Goal: Task Accomplishment & Management: Use online tool/utility

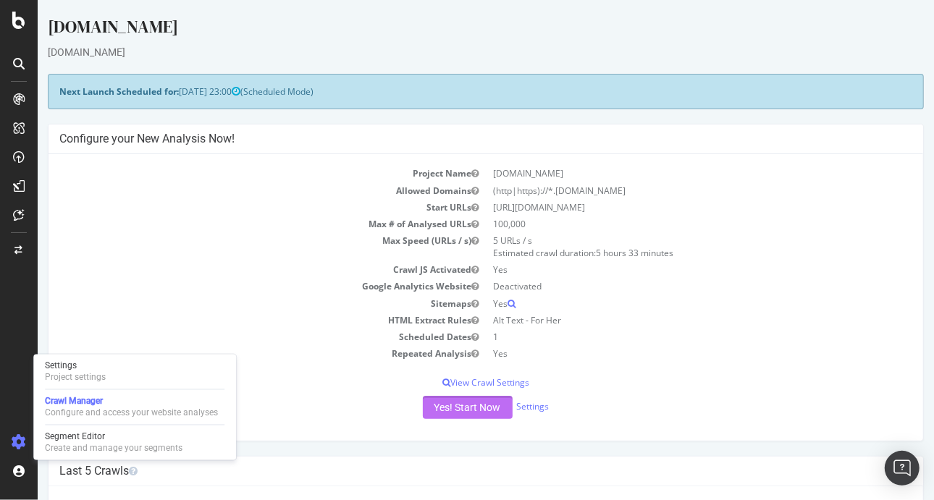
click at [473, 408] on button "Yes! Start Now" at bounding box center [467, 407] width 90 height 23
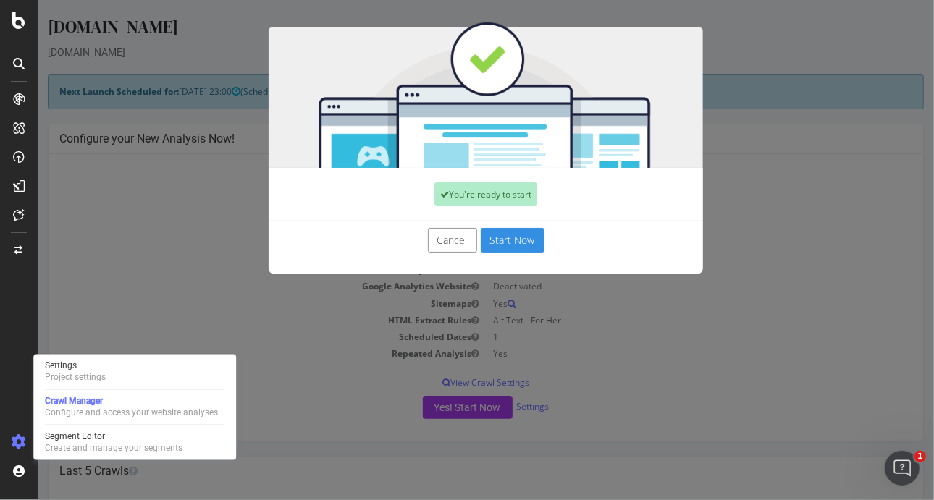
click at [522, 238] on button "Start Now" at bounding box center [512, 240] width 64 height 25
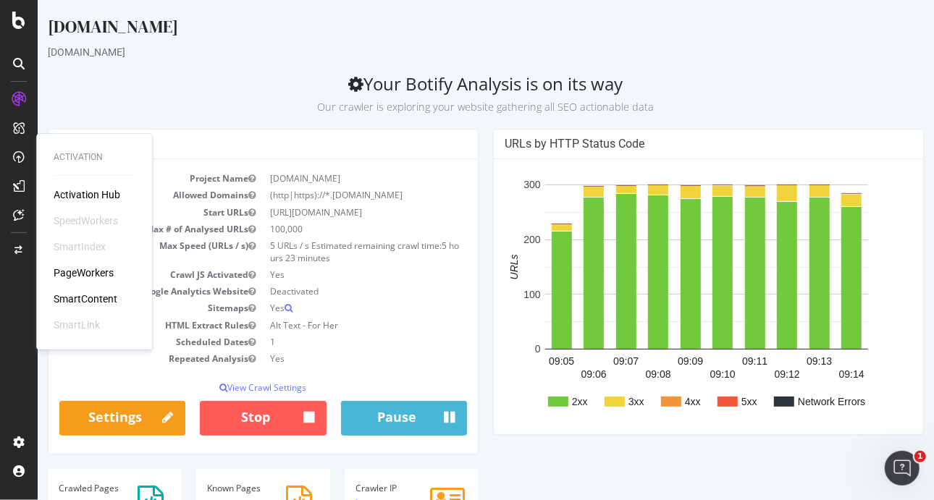
click at [85, 269] on div "PageWorkers" at bounding box center [84, 273] width 60 height 14
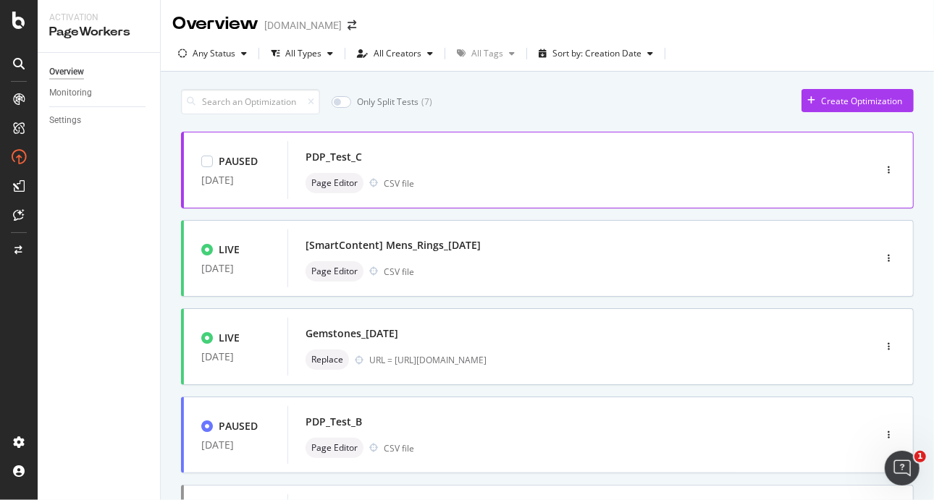
click at [582, 181] on div "Page Editor CSV file" at bounding box center [558, 183] width 507 height 20
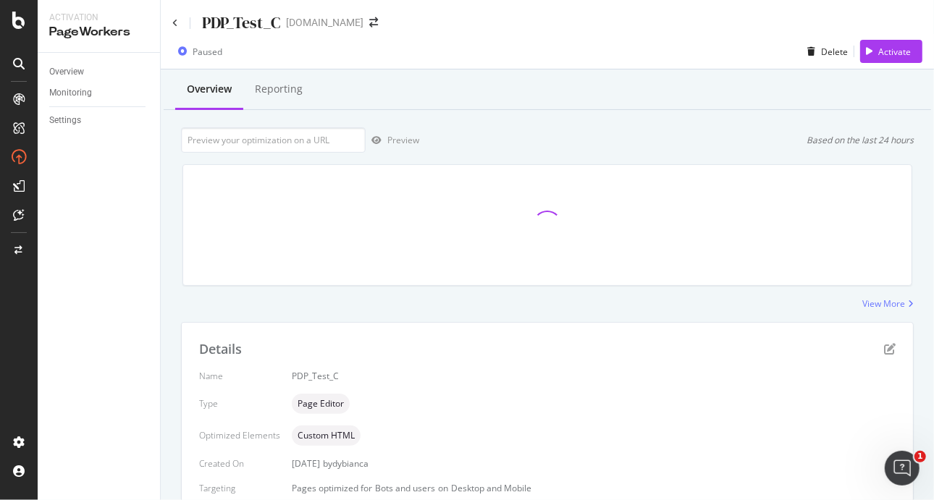
scroll to position [309, 0]
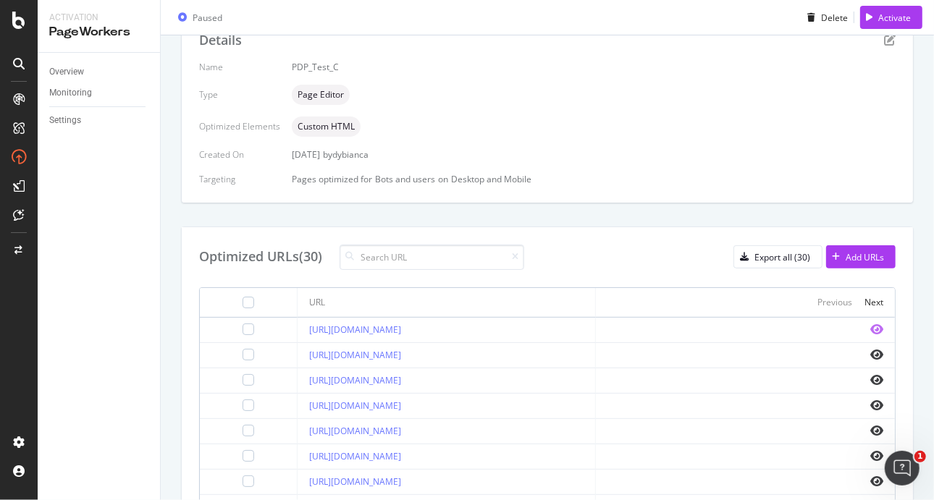
click at [870, 328] on icon "eye" at bounding box center [876, 330] width 13 height 12
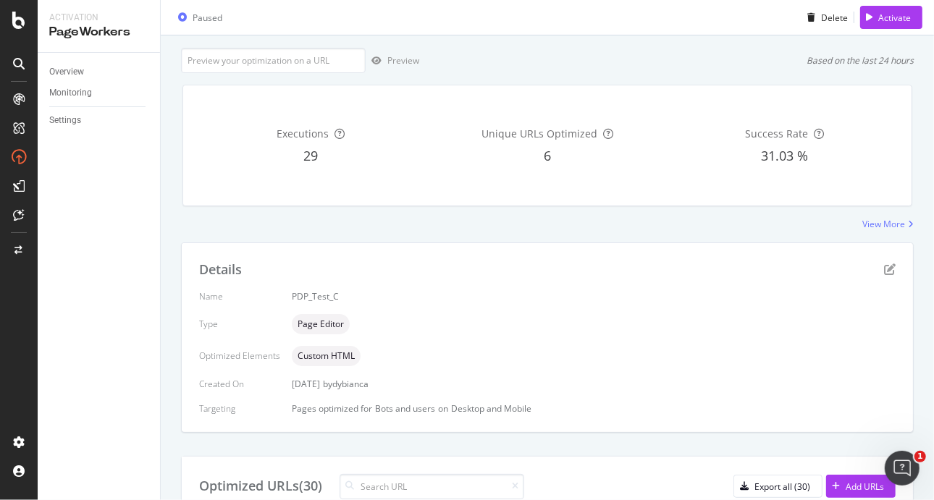
scroll to position [0, 0]
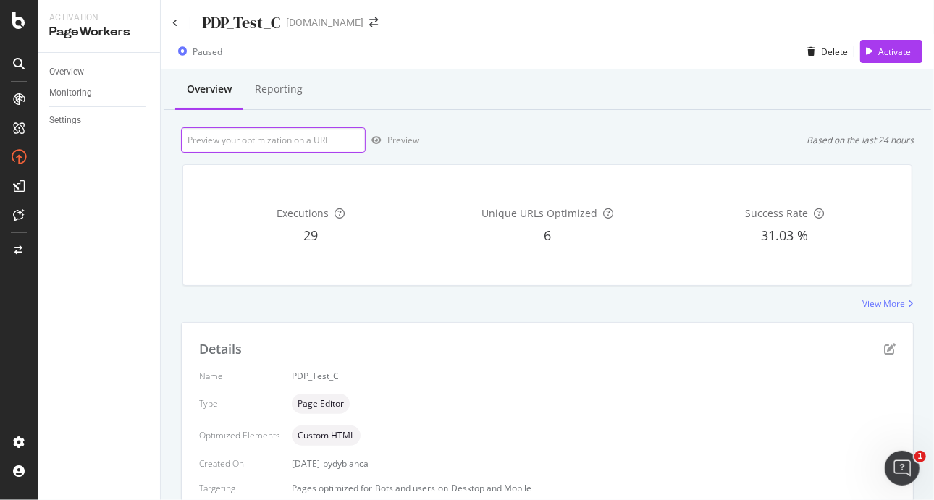
click at [230, 145] on input "url" at bounding box center [273, 139] width 185 height 25
paste input "[URL][DOMAIN_NAME]"
drag, startPoint x: 229, startPoint y: 140, endPoint x: 396, endPoint y: 143, distance: 167.2
click at [396, 143] on div "[URL][DOMAIN_NAME] Preview" at bounding box center [300, 139] width 238 height 25
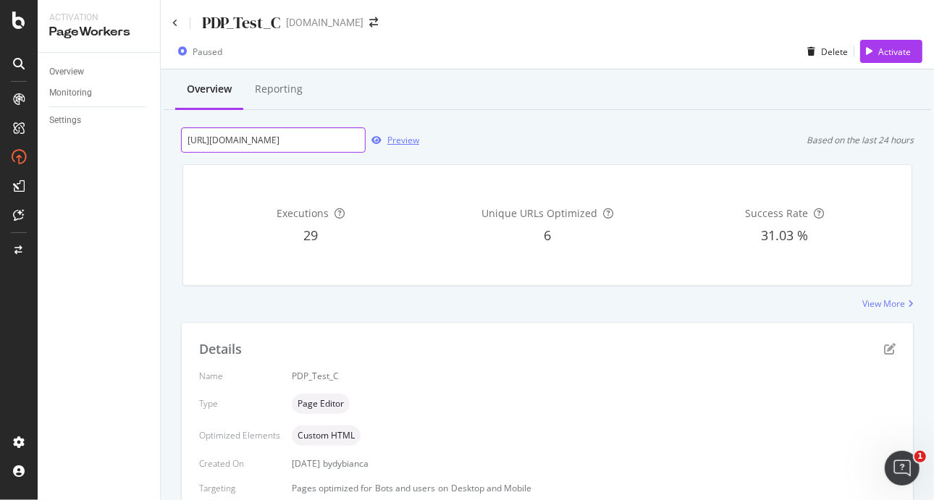
scroll to position [0, 339]
type input "[URL][DOMAIN_NAME]"
click at [396, 143] on div "Preview" at bounding box center [403, 140] width 32 height 12
click at [884, 348] on icon "pen-to-square" at bounding box center [890, 349] width 12 height 12
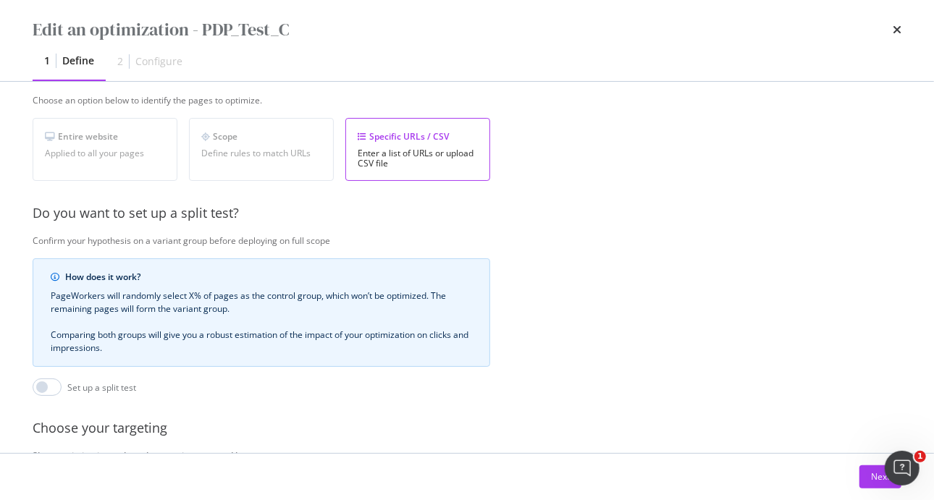
scroll to position [379, 0]
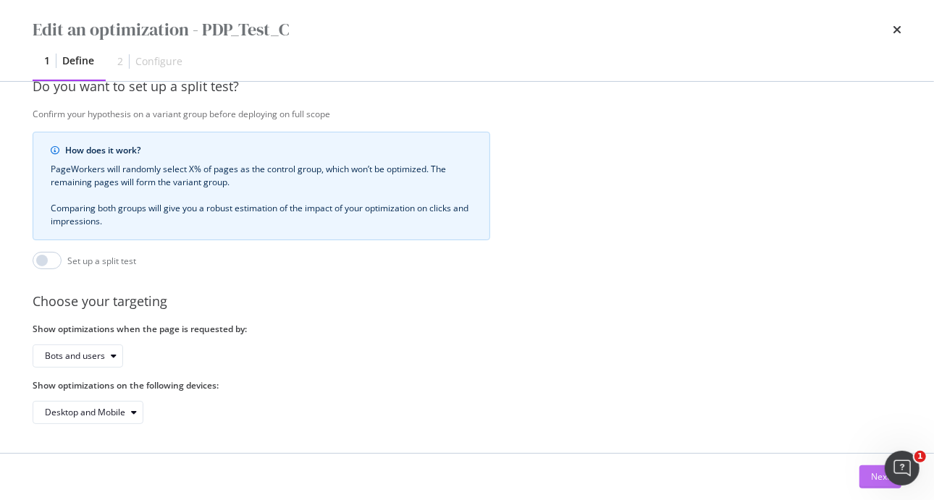
click at [861, 483] on button "Next" at bounding box center [880, 476] width 42 height 23
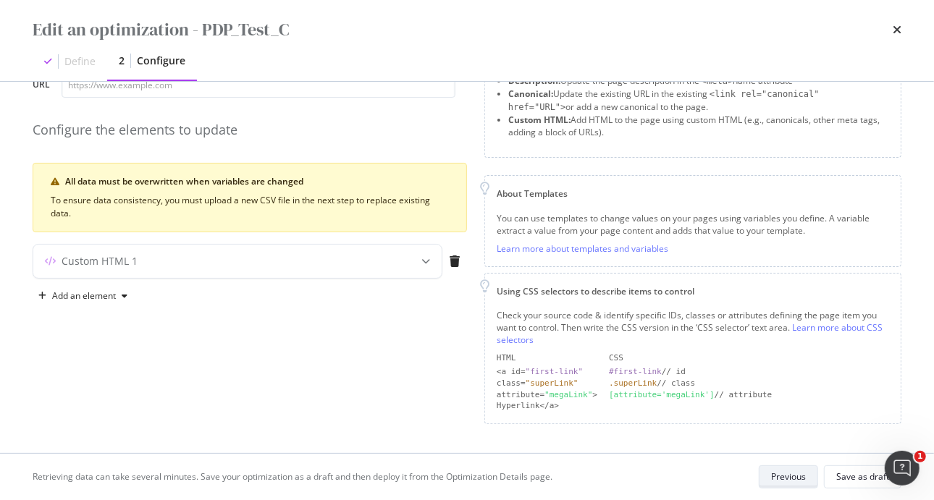
scroll to position [95, 0]
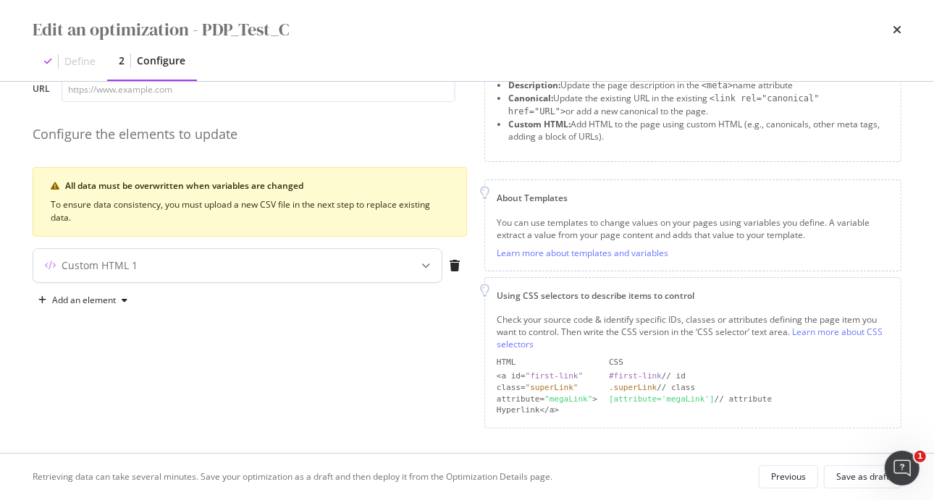
click at [406, 267] on div "Custom HTML 1" at bounding box center [237, 265] width 408 height 33
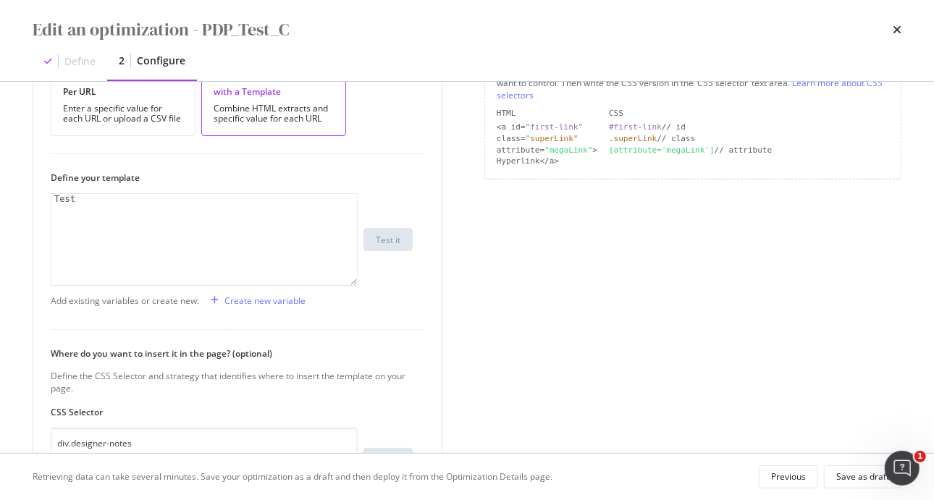
scroll to position [346, 0]
type textarea "Test"
click at [220, 208] on div "Test" at bounding box center [205, 248] width 308 height 112
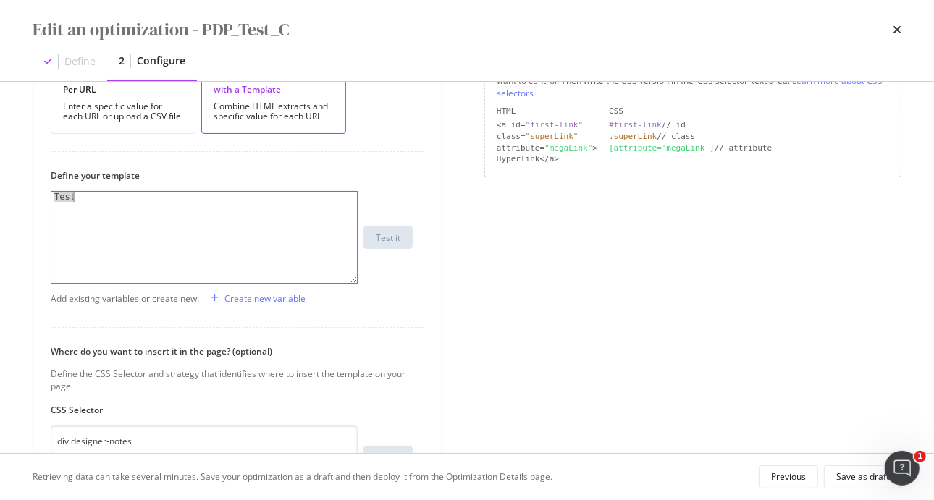
click at [220, 208] on div "Test" at bounding box center [205, 248] width 308 height 112
type textarea "Test"
click at [476, 243] on div "Preview your optimization (optional) This URL will be used to test the CSS Sele…" at bounding box center [467, 178] width 869 height 827
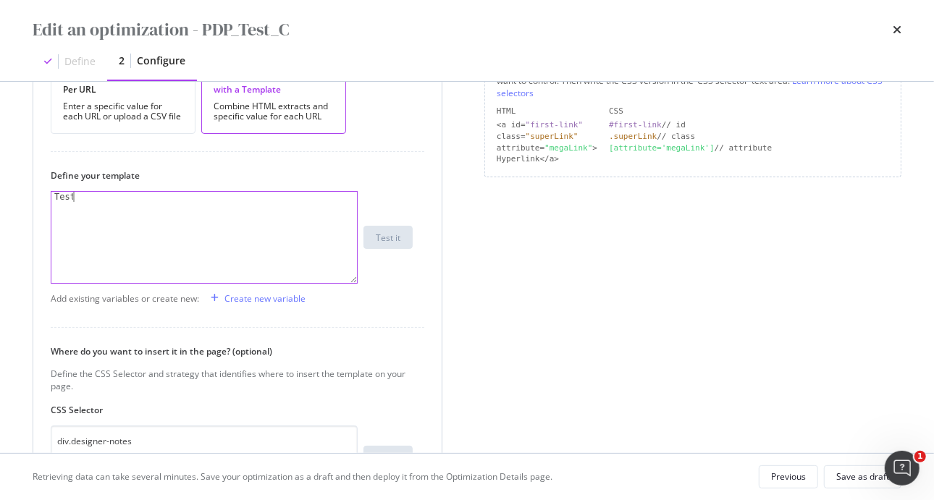
click at [237, 221] on div "Test" at bounding box center [205, 248] width 308 height 112
click at [185, 101] on div "Per URL Enter a specific value for each URL or upload a CSV file" at bounding box center [123, 102] width 145 height 63
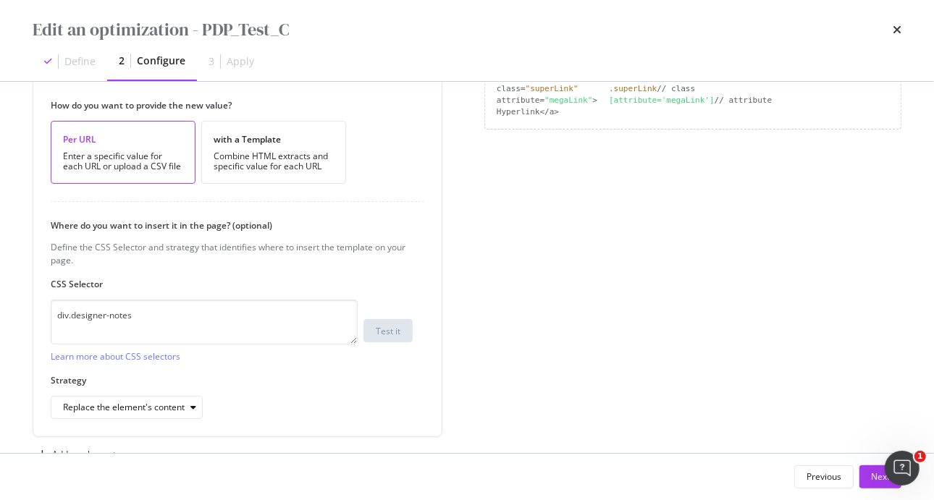
scroll to position [334, 0]
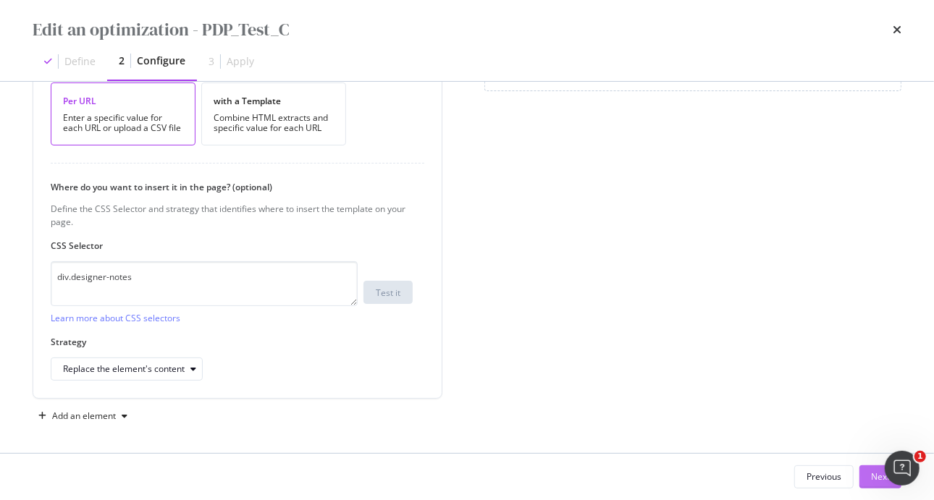
click at [873, 478] on div "Next" at bounding box center [880, 477] width 19 height 12
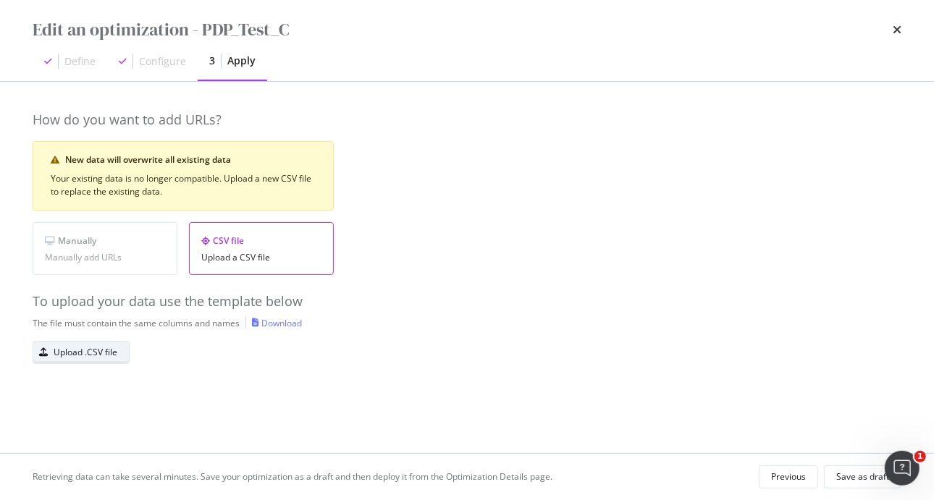
click at [63, 358] on div "Upload .CSV file" at bounding box center [75, 352] width 84 height 20
click at [854, 474] on div "Save as draft" at bounding box center [862, 477] width 53 height 12
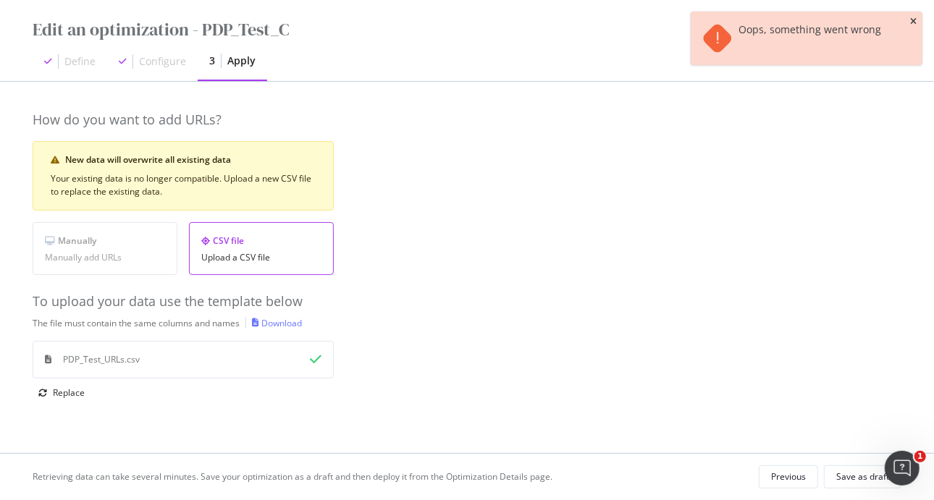
click at [915, 20] on icon "close toast" at bounding box center [913, 21] width 7 height 9
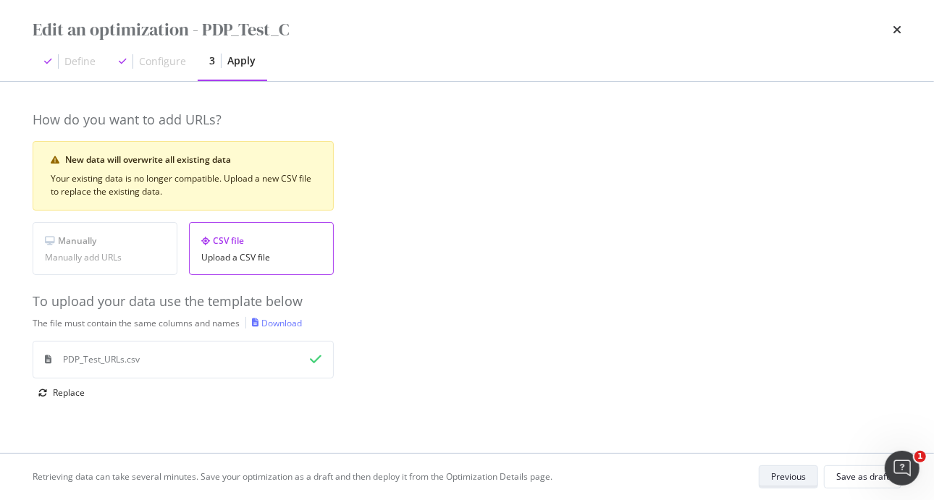
click at [775, 478] on div "Previous" at bounding box center [788, 477] width 35 height 12
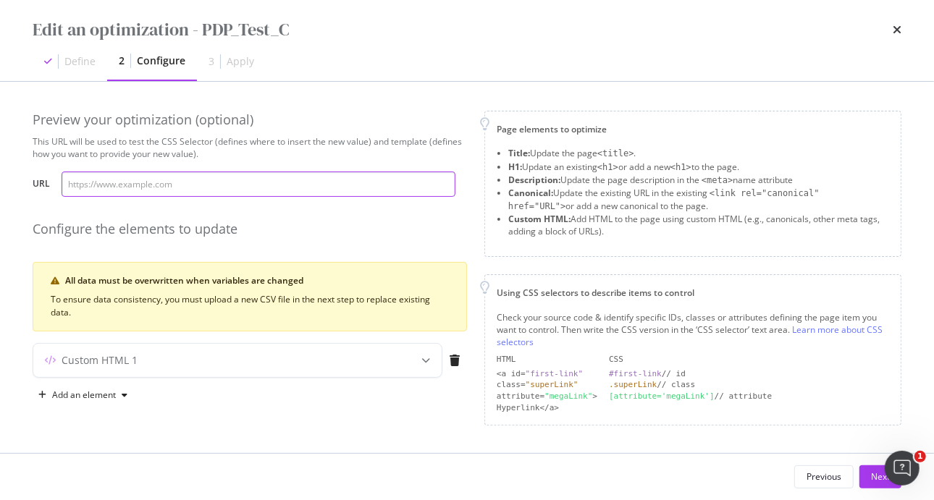
click at [241, 187] on input "modal" at bounding box center [259, 184] width 394 height 25
paste input "[URL][DOMAIN_NAME]"
drag, startPoint x: 119, startPoint y: 180, endPoint x: 693, endPoint y: 125, distance: 575.9
click at [693, 125] on div "Preview your optimization (optional) This URL will be used to test the CSS Sele…" at bounding box center [467, 268] width 869 height 315
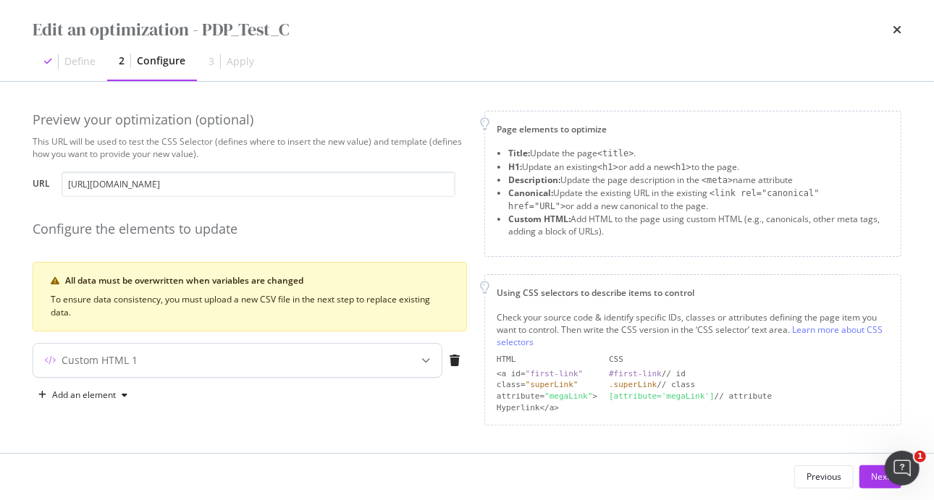
scroll to position [0, 0]
click at [298, 348] on div "Custom HTML 1" at bounding box center [237, 360] width 408 height 33
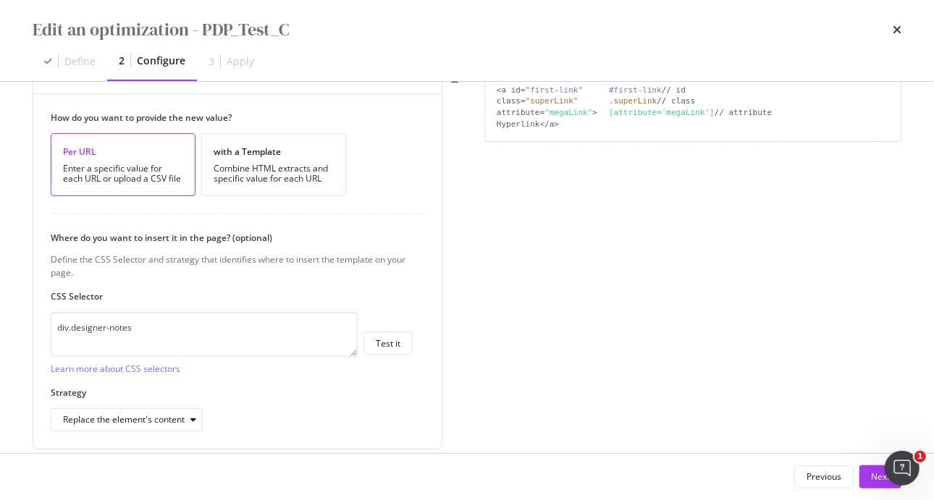
scroll to position [297, 0]
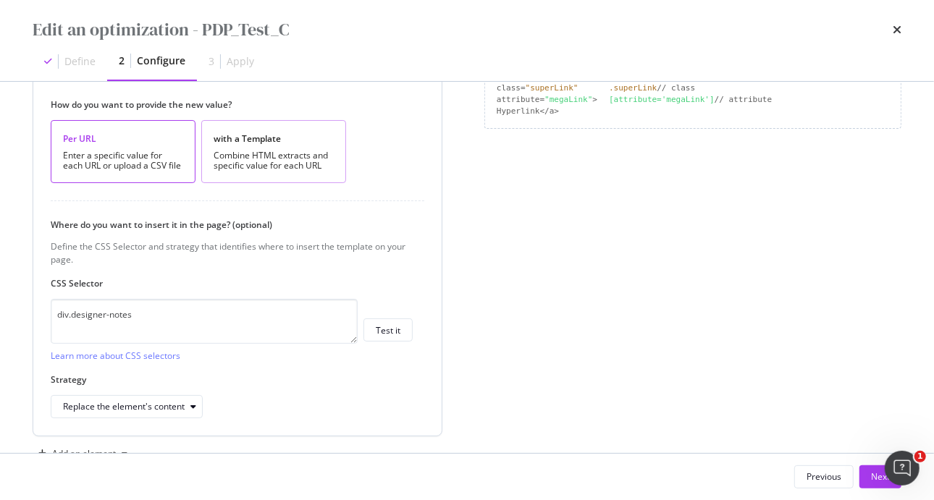
click at [344, 153] on div "with a Template Combine HTML extracts and specific value for each URL" at bounding box center [273, 151] width 145 height 63
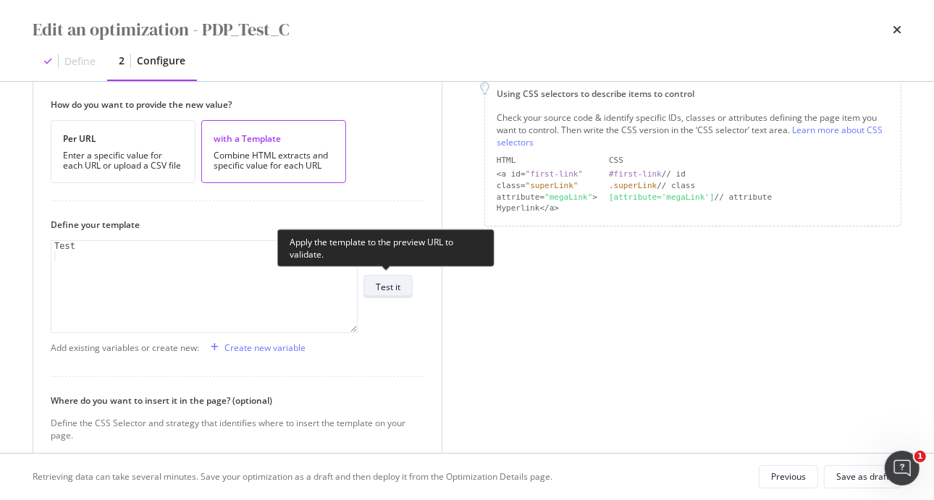
click at [395, 284] on div "Test it" at bounding box center [388, 287] width 25 height 12
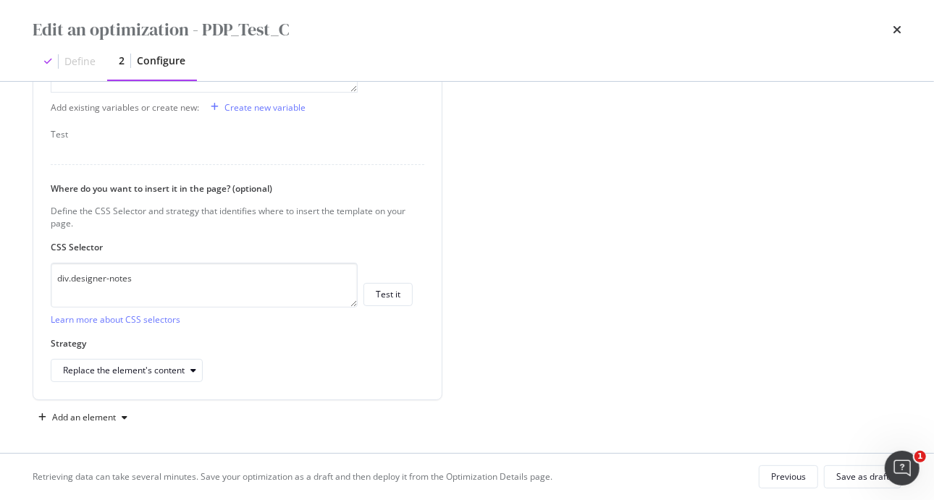
scroll to position [554, 0]
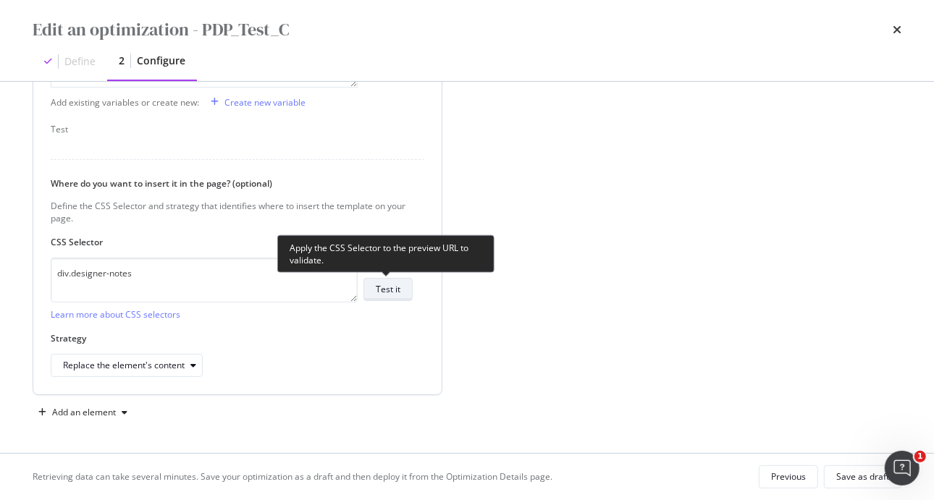
click at [385, 290] on div "Test it" at bounding box center [388, 289] width 25 height 12
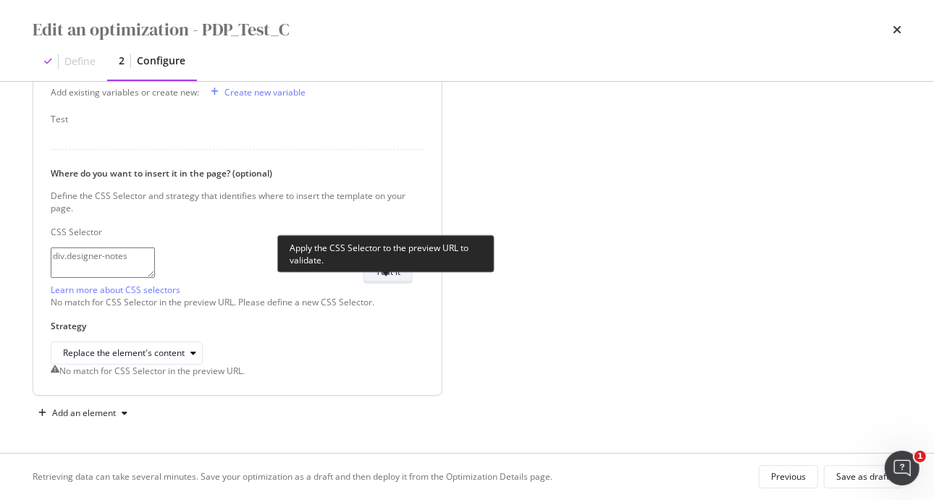
click at [400, 278] on div "Test it" at bounding box center [388, 272] width 25 height 12
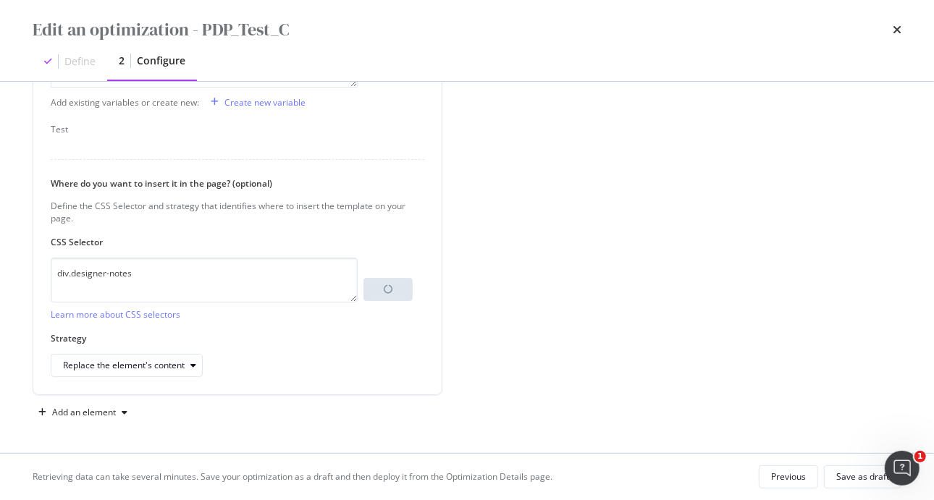
scroll to position [0, 0]
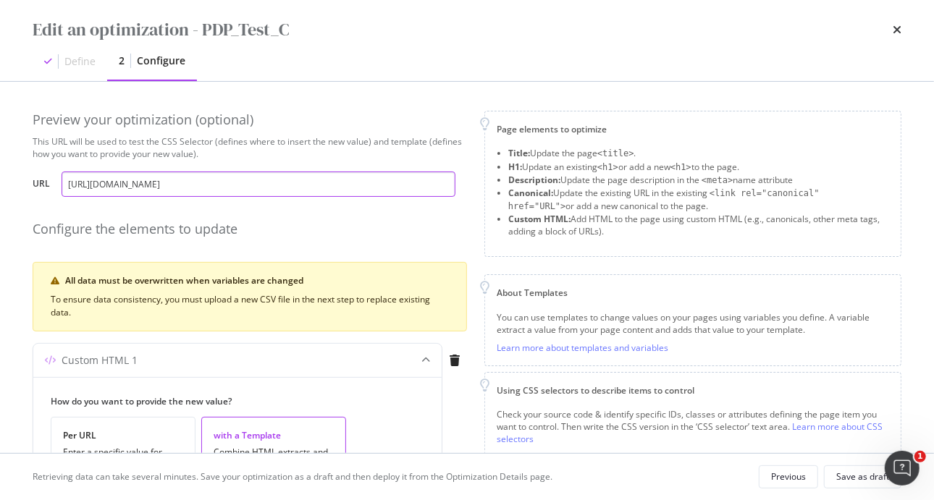
click at [261, 180] on input "[URL][DOMAIN_NAME]" at bounding box center [259, 184] width 394 height 25
paste input "mens/bracelets/chevron-bead-bracelet-in-sterling-silver-8mm-B25454MSS.html?dwva…"
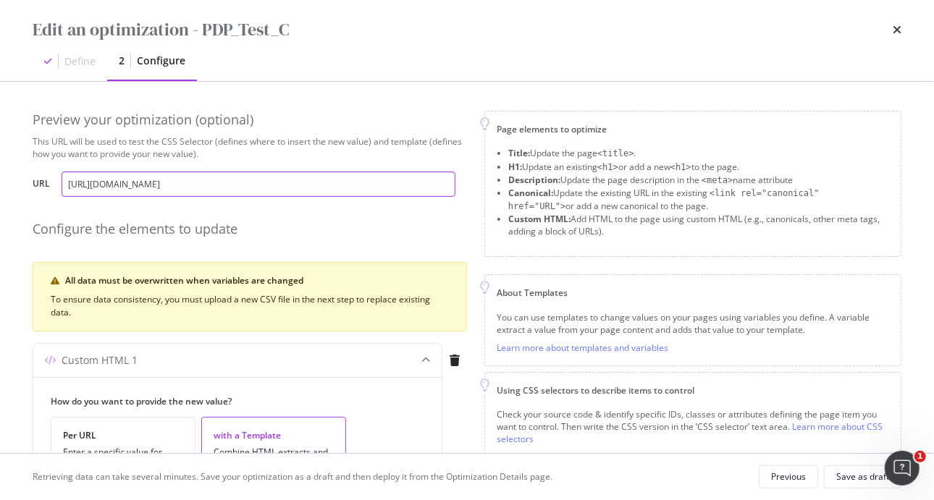
click at [329, 178] on input "[URL][DOMAIN_NAME]" at bounding box center [259, 184] width 394 height 25
type input "[URL][DOMAIN_NAME]"
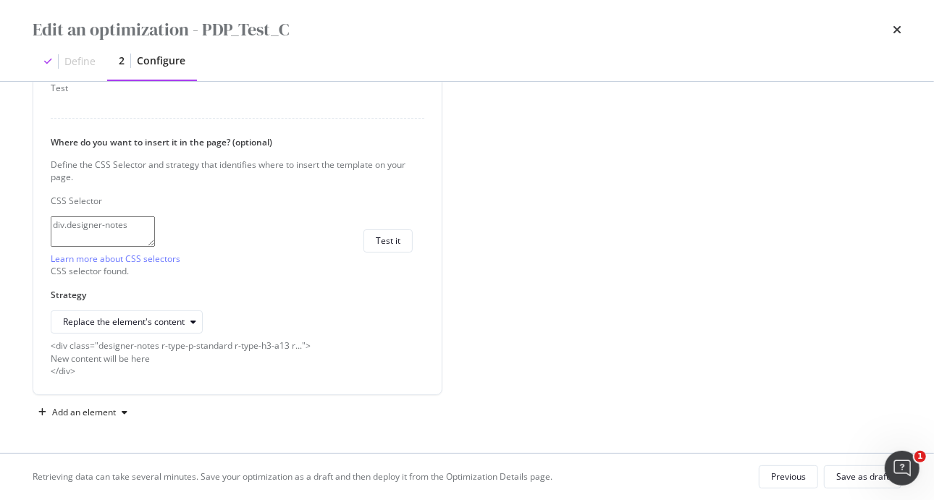
scroll to position [0, 0]
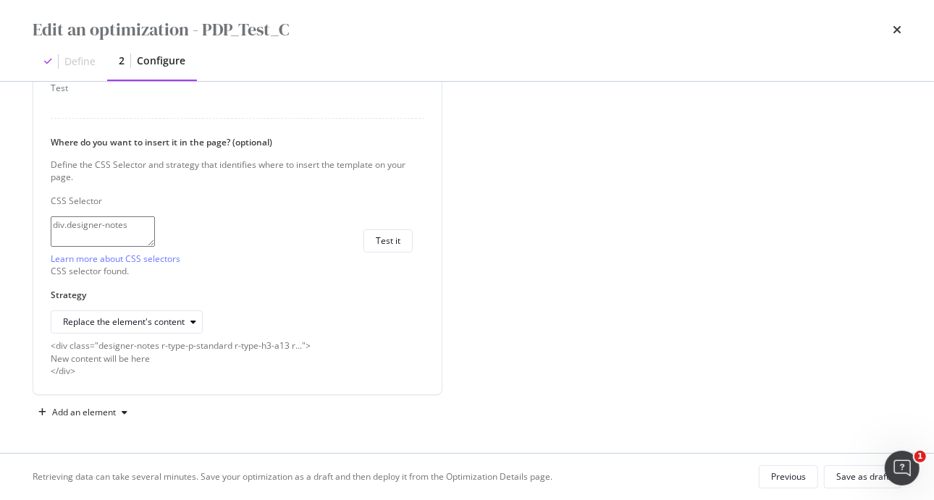
scroll to position [659, 0]
click at [845, 474] on div "Save as draft" at bounding box center [862, 477] width 53 height 12
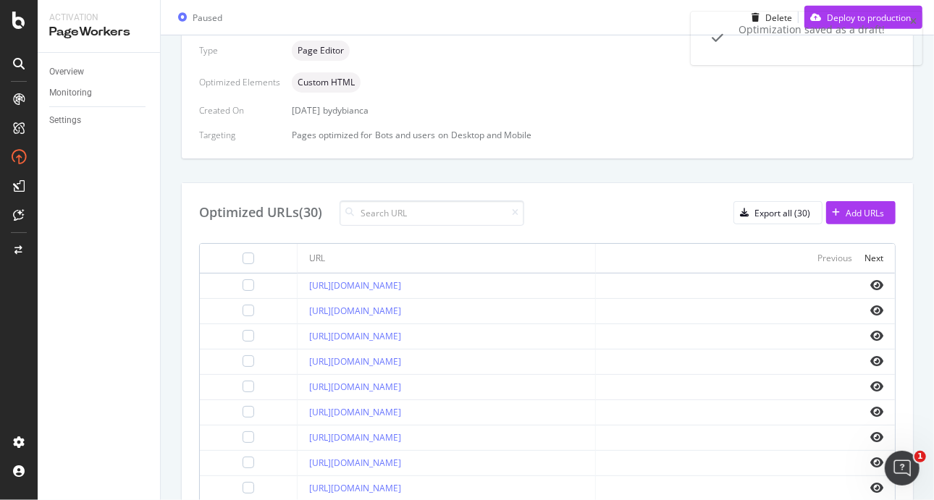
scroll to position [421, 0]
click at [870, 290] on icon "eye" at bounding box center [876, 284] width 13 height 12
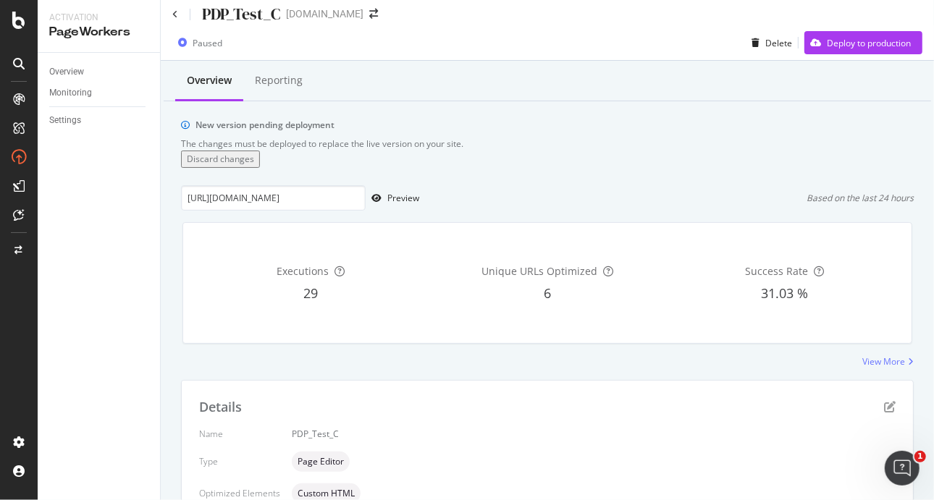
scroll to position [7, 0]
click at [866, 46] on div "Deploy to production" at bounding box center [869, 44] width 84 height 12
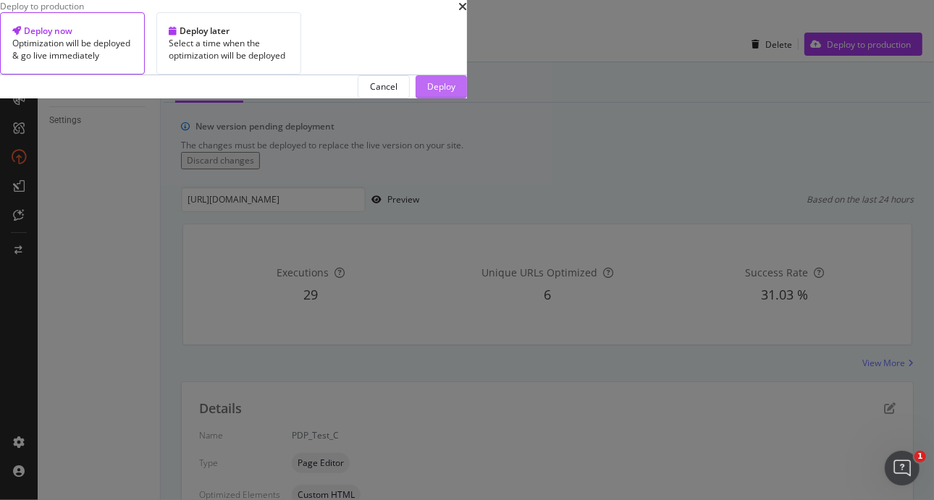
click at [455, 93] on div "Deploy" at bounding box center [441, 86] width 28 height 12
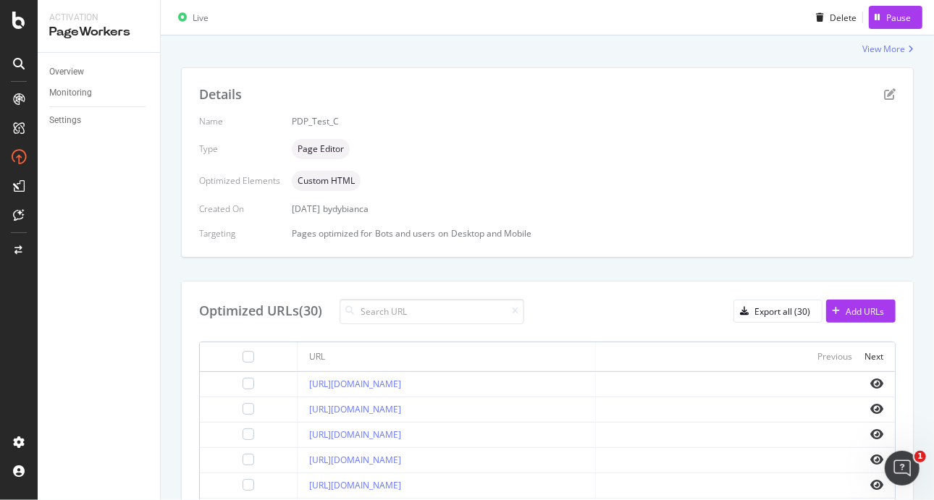
scroll to position [257, 0]
click at [870, 438] on icon "eye" at bounding box center [876, 432] width 13 height 12
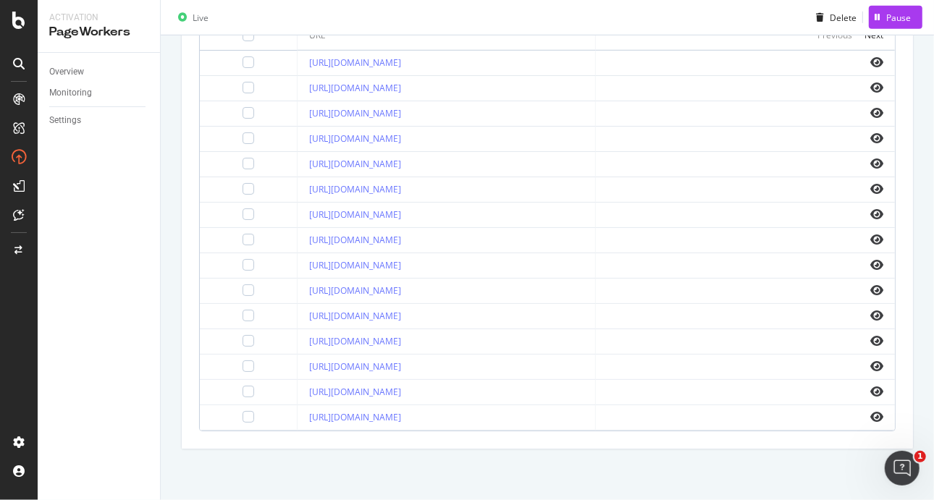
scroll to position [750, 0]
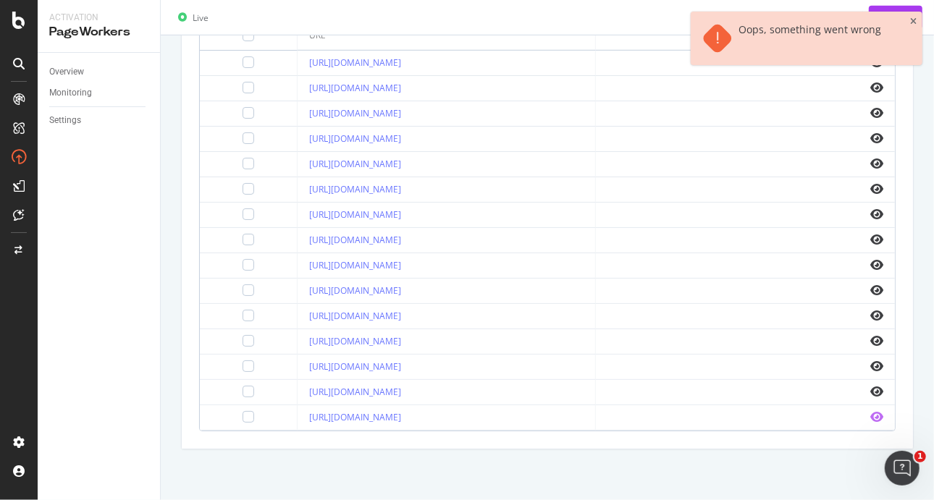
click at [870, 416] on icon "eye" at bounding box center [876, 417] width 13 height 12
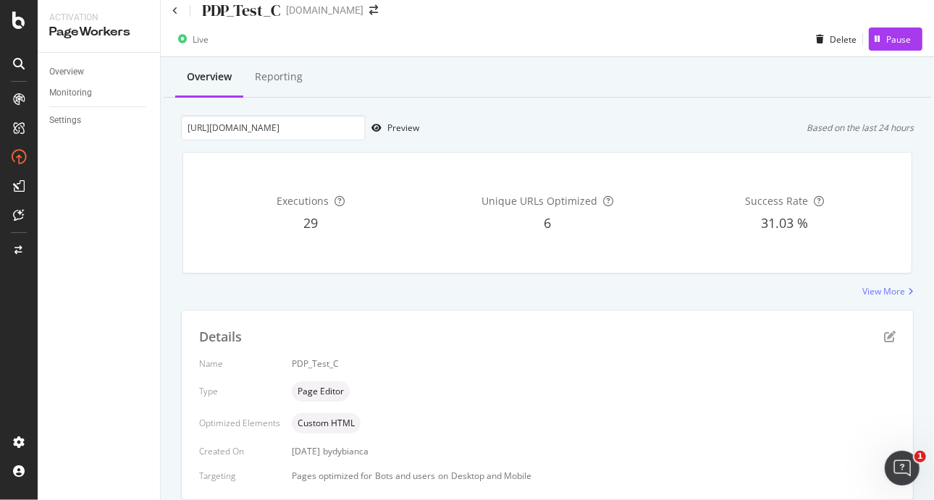
scroll to position [0, 0]
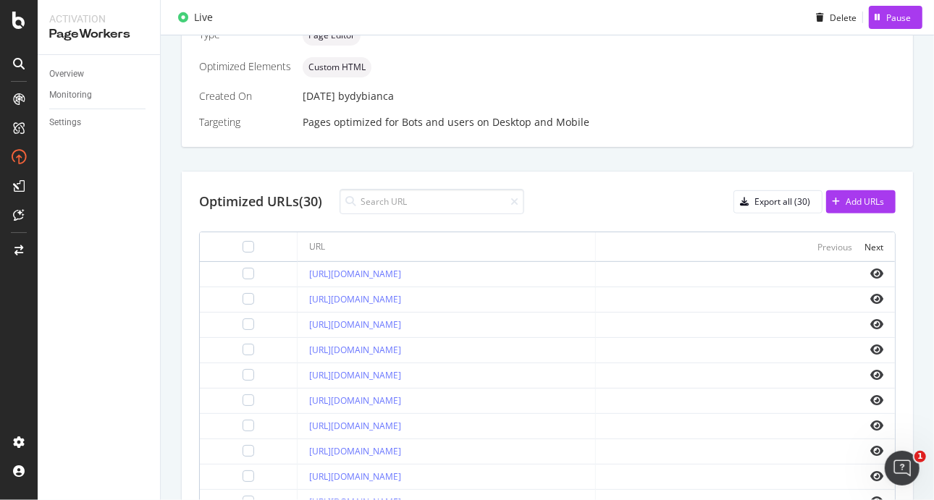
scroll to position [420, 0]
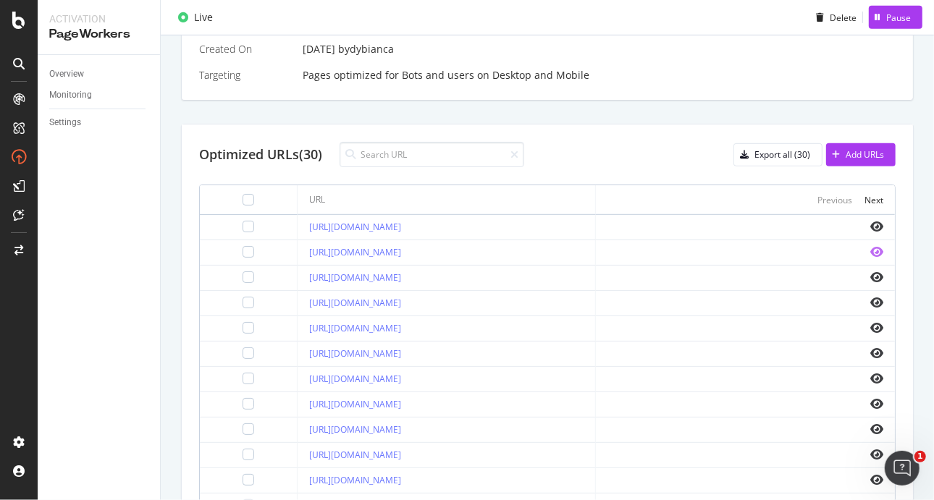
click at [871, 257] on icon "eye" at bounding box center [876, 252] width 13 height 12
click at [401, 360] on link "[URL][DOMAIN_NAME]" at bounding box center [355, 353] width 92 height 12
click at [886, 17] on div "Pause" at bounding box center [898, 17] width 25 height 12
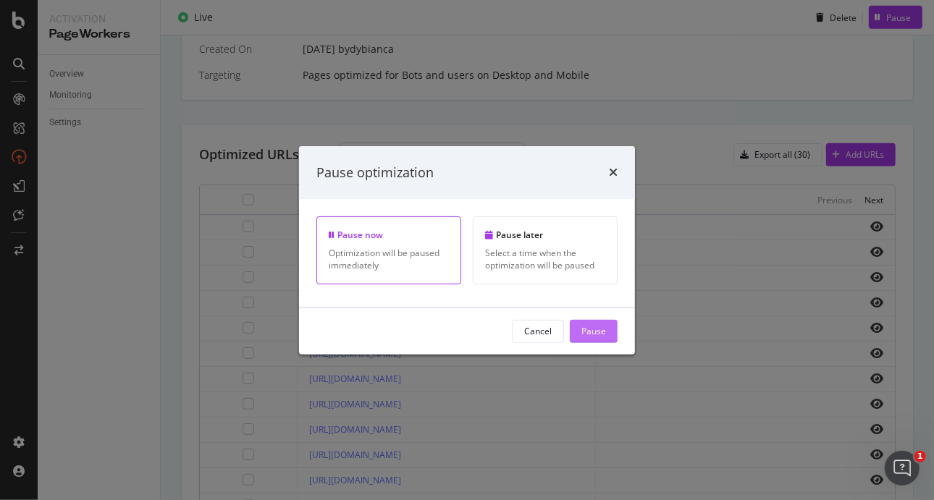
click at [594, 327] on div "Pause" at bounding box center [593, 331] width 25 height 12
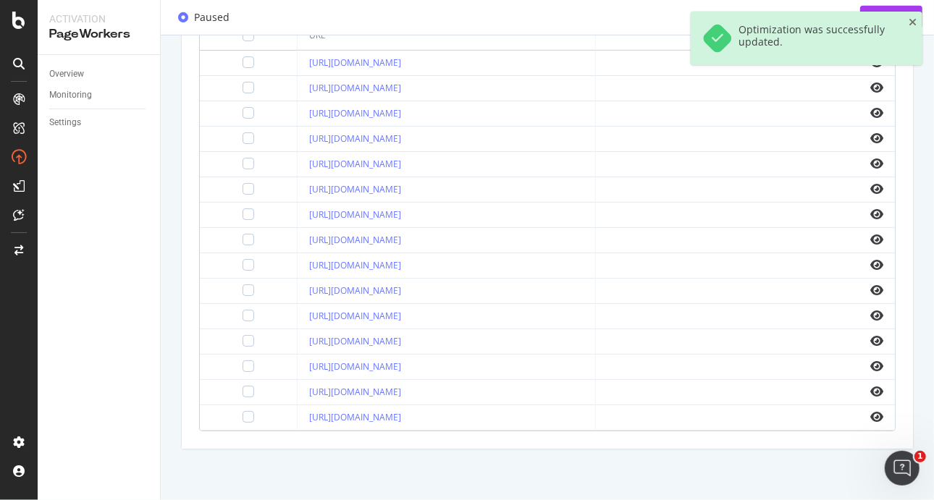
scroll to position [0, 0]
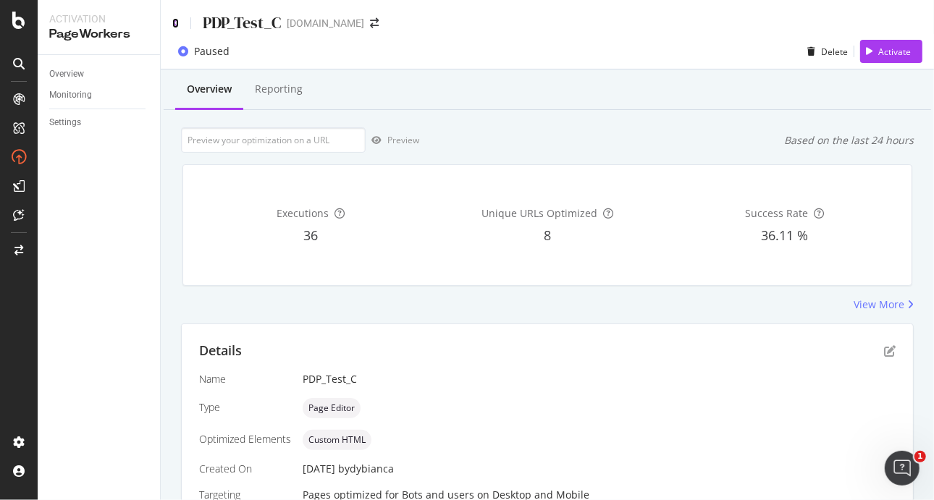
click at [177, 22] on icon at bounding box center [175, 23] width 7 height 10
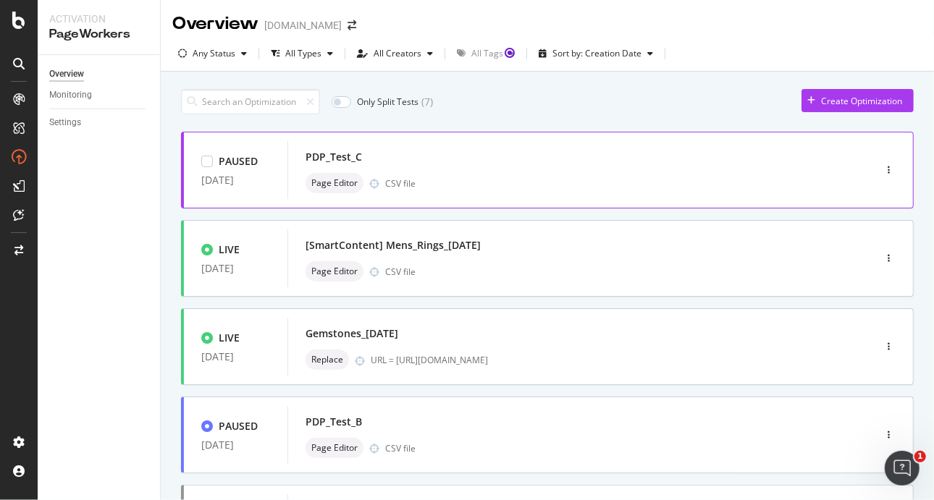
click at [497, 160] on div "PDP_Test_C" at bounding box center [558, 157] width 507 height 20
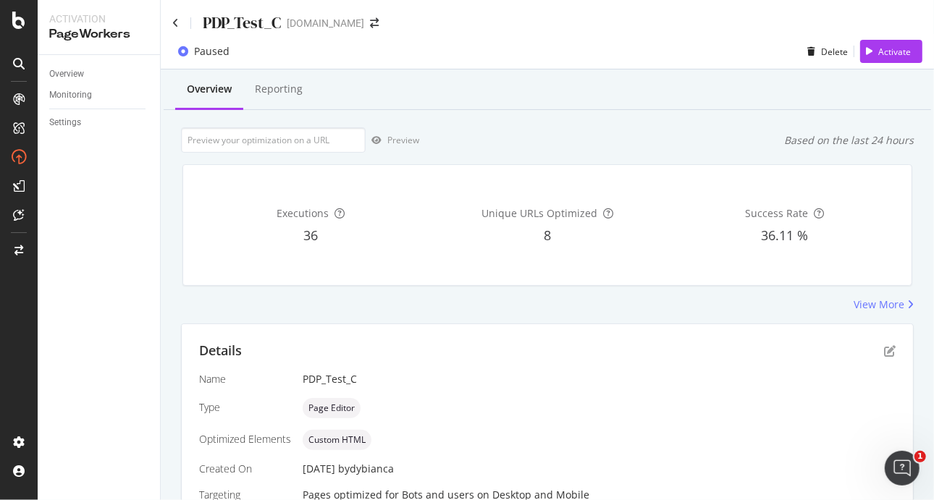
scroll to position [319, 0]
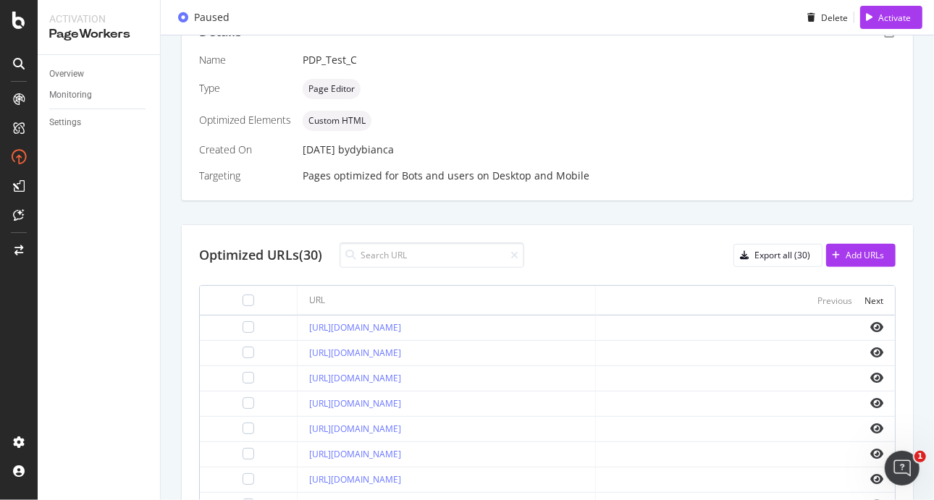
click at [242, 295] on div at bounding box center [248, 301] width 12 height 12
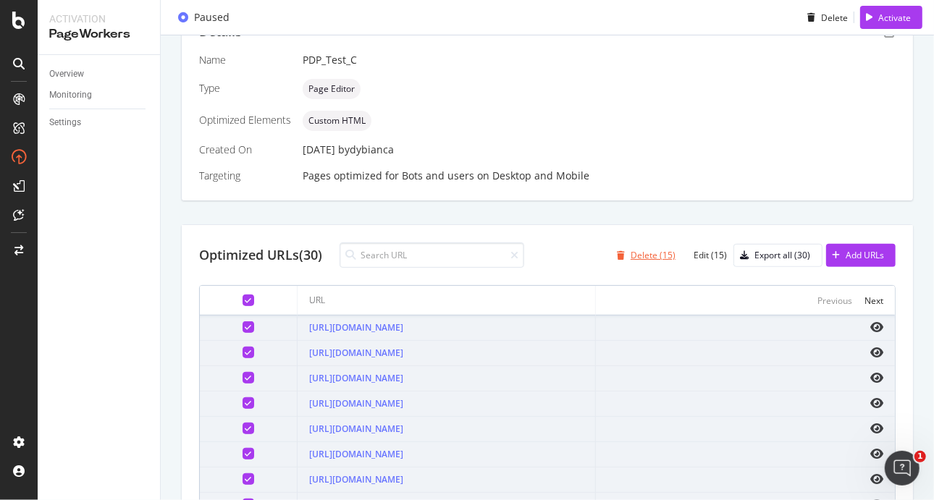
click at [636, 255] on div "Delete (15)" at bounding box center [652, 255] width 45 height 12
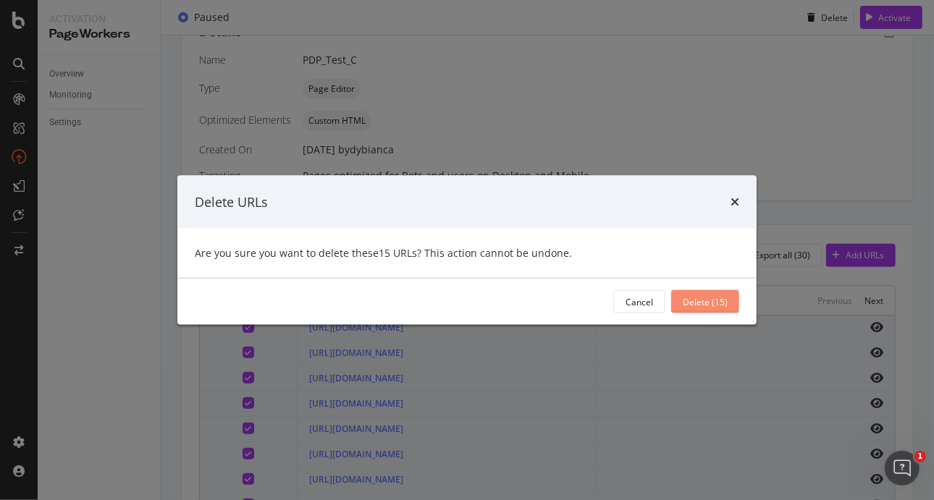
click at [710, 300] on div "Delete (15)" at bounding box center [705, 301] width 45 height 12
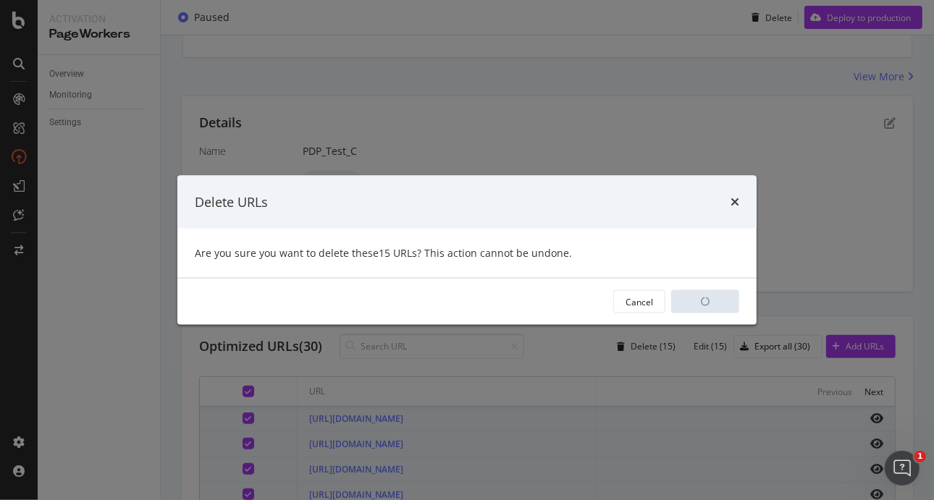
scroll to position [410, 0]
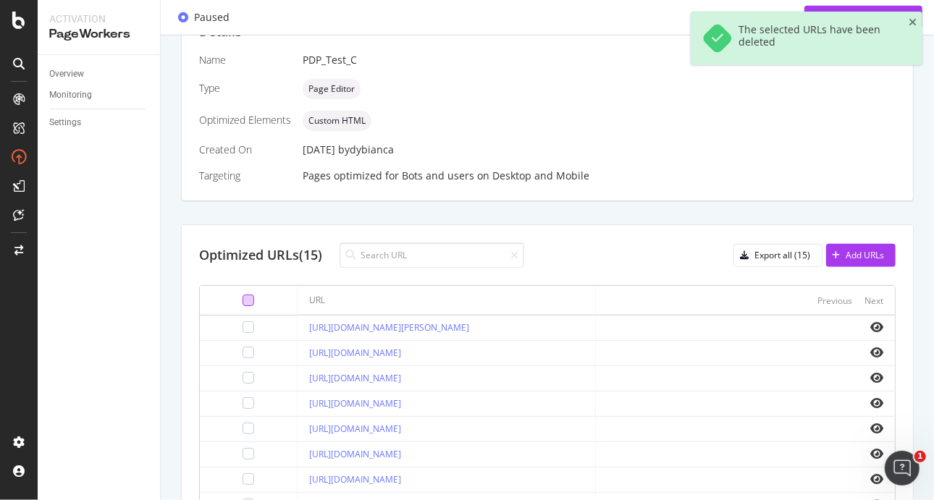
click at [242, 295] on div at bounding box center [248, 301] width 12 height 12
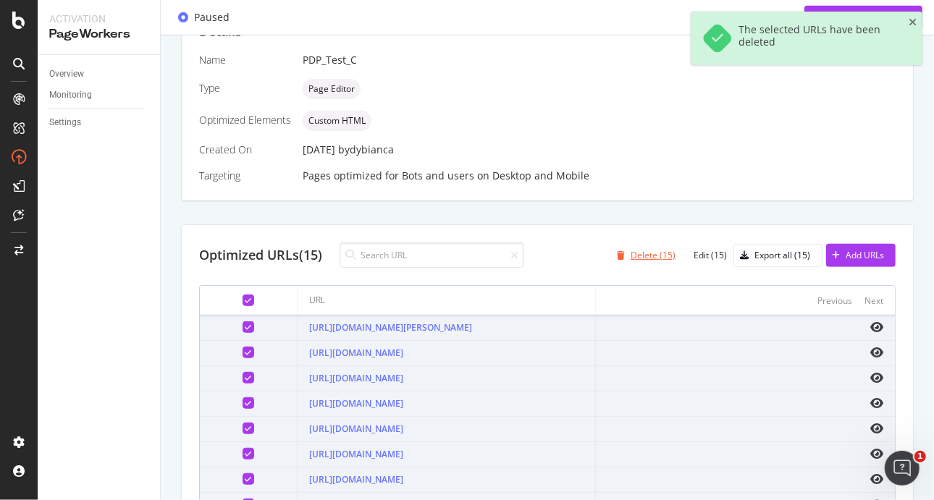
click at [646, 249] on div "Delete (15)" at bounding box center [652, 255] width 45 height 12
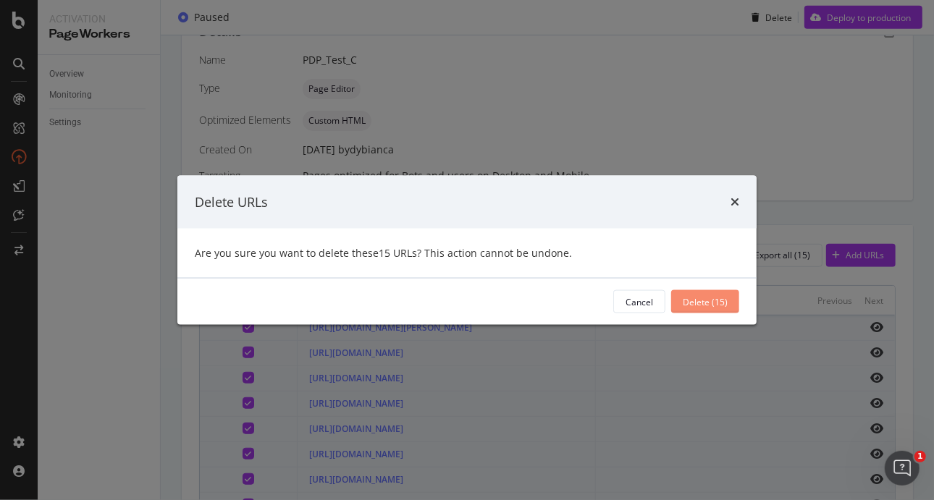
click at [693, 302] on div "Delete (15)" at bounding box center [705, 301] width 45 height 12
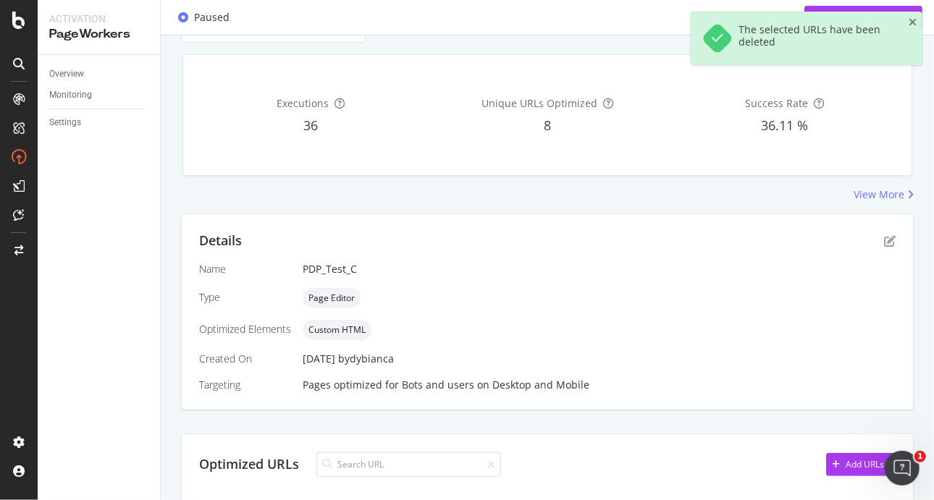
scroll to position [198, 0]
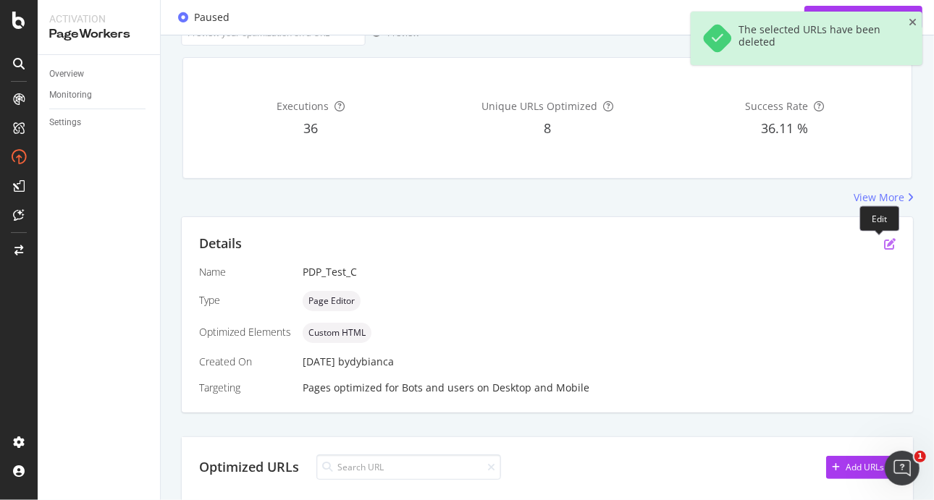
click at [884, 242] on icon "pen-to-square" at bounding box center [890, 244] width 12 height 12
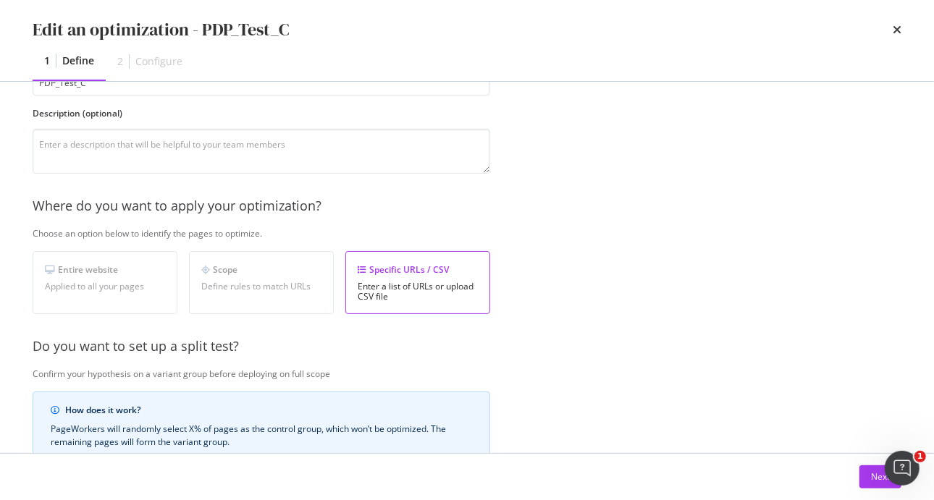
scroll to position [379, 0]
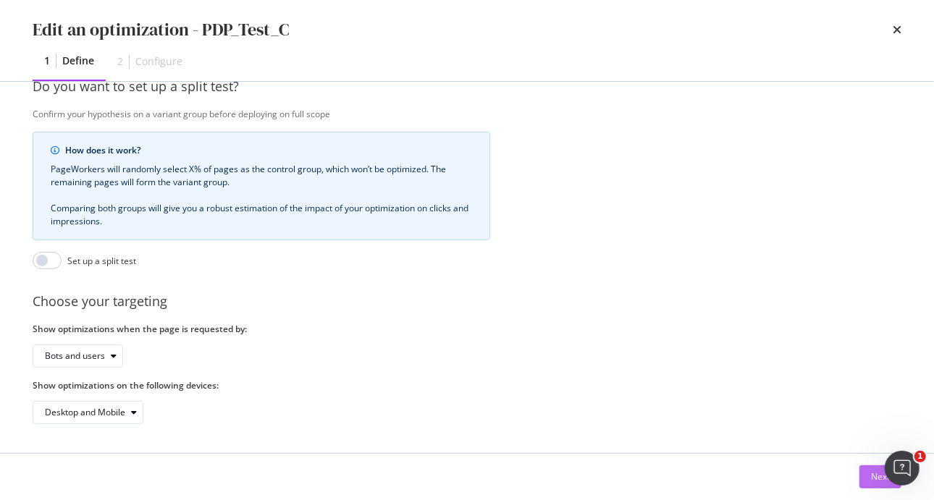
click at [866, 478] on button "Next" at bounding box center [880, 476] width 42 height 23
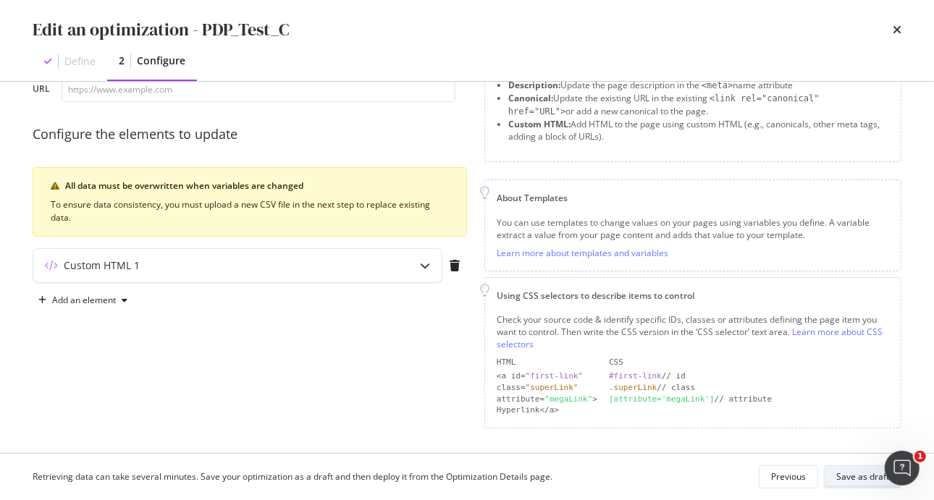
click at [861, 477] on div "Save as draft" at bounding box center [862, 477] width 53 height 12
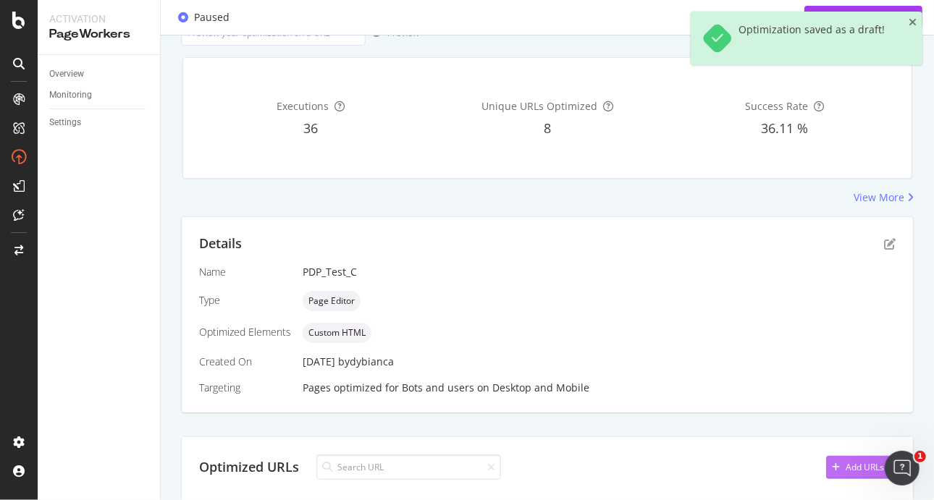
click at [845, 462] on div "Add URLs" at bounding box center [864, 467] width 38 height 12
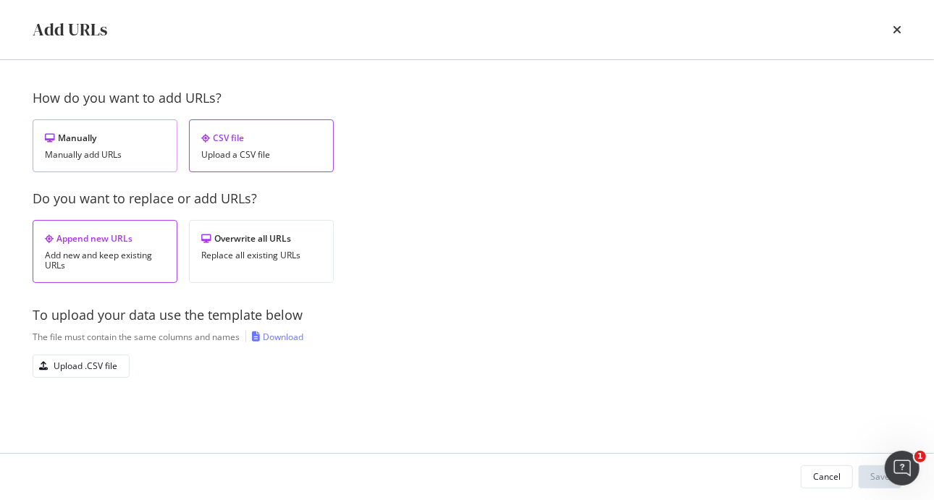
click at [148, 151] on div "Manually add URLs" at bounding box center [105, 155] width 120 height 10
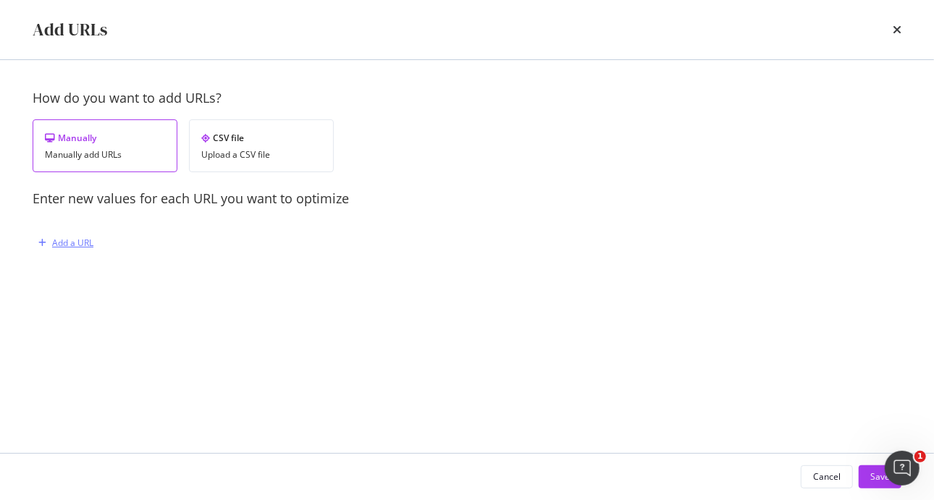
click at [75, 242] on div "Add a URL" at bounding box center [72, 243] width 41 height 12
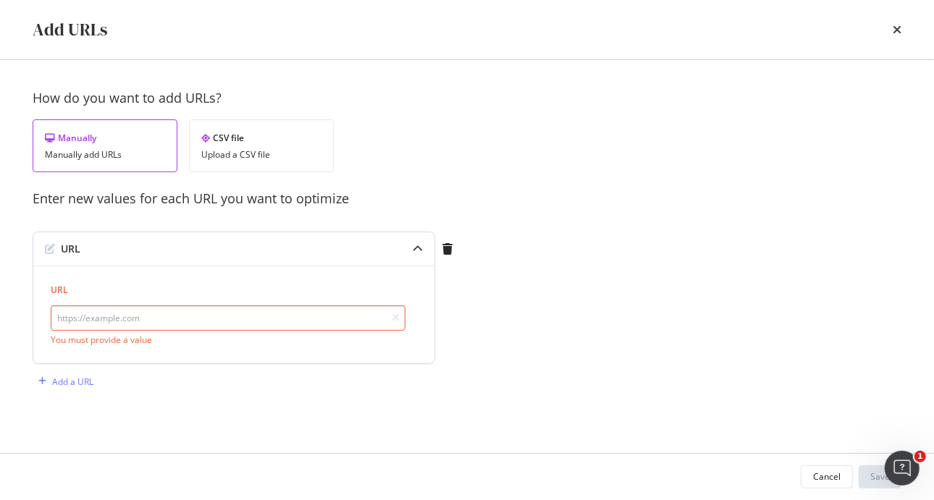
click at [102, 322] on input "modal" at bounding box center [228, 317] width 355 height 25
paste input "[URL][DOMAIN_NAME]"
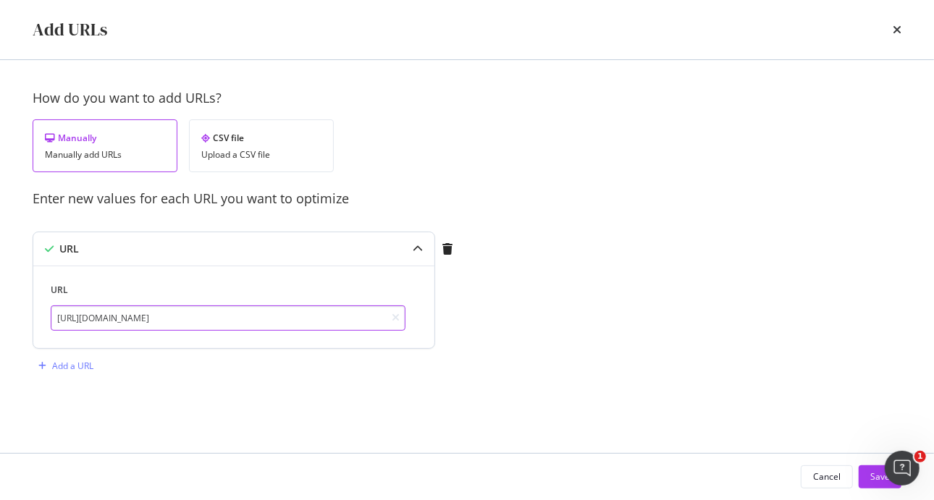
type input "[URL][DOMAIN_NAME]"
click at [418, 300] on div "URL https://www.davidyurman.com/mens/pendants/chevron-tag-in-sterling-silver-34…" at bounding box center [233, 307] width 401 height 83
click at [730, 397] on div "How do you want to add URLs? Manually Manually add URLs CSV file Upload a CSV f…" at bounding box center [467, 248] width 869 height 318
click at [73, 367] on div "Add a URL" at bounding box center [72, 366] width 41 height 12
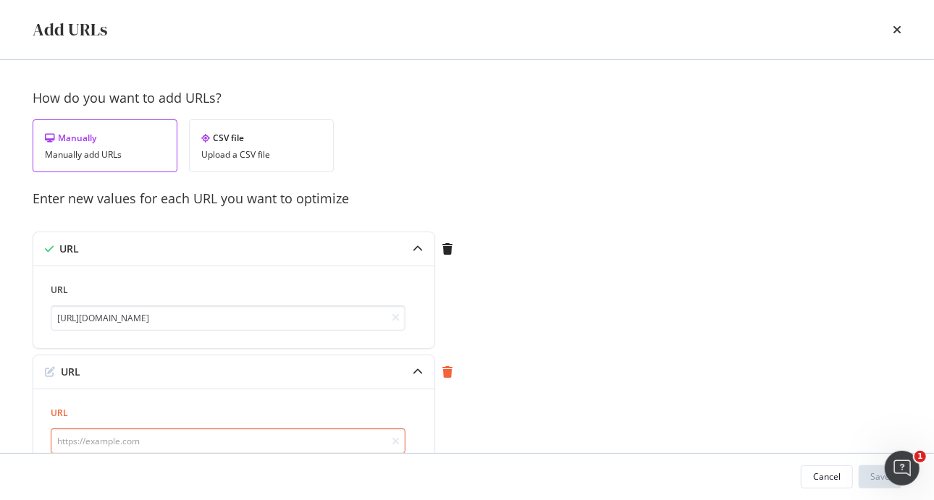
click at [452, 366] on icon "modal" at bounding box center [447, 372] width 10 height 12
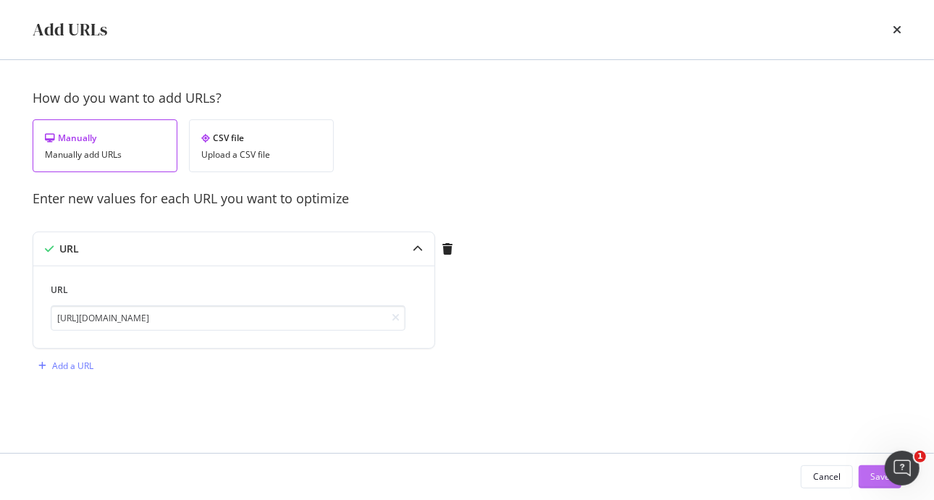
click at [864, 484] on button "Save" at bounding box center [879, 476] width 43 height 23
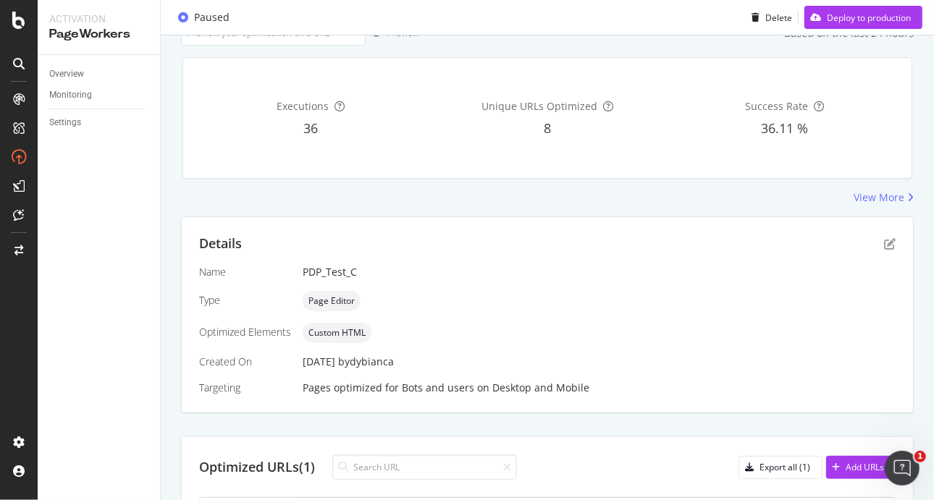
scroll to position [316, 0]
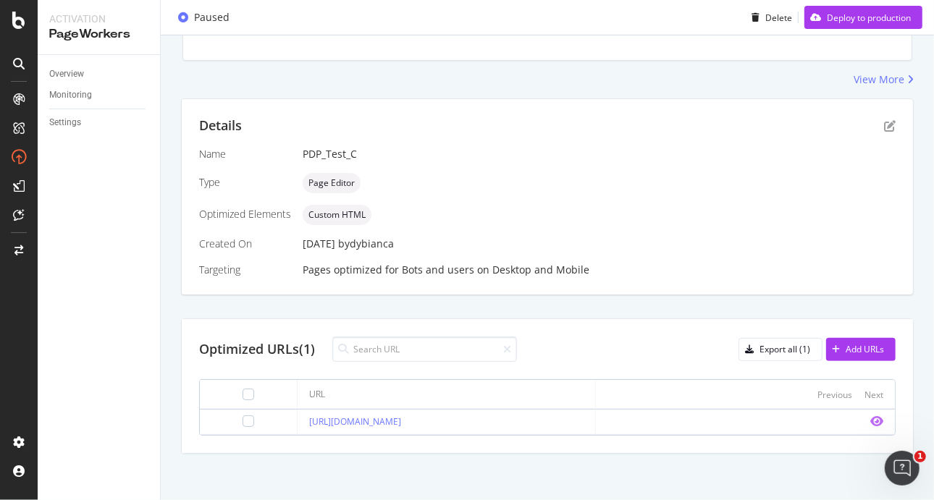
click at [870, 418] on icon "eye" at bounding box center [876, 421] width 13 height 12
click at [884, 130] on icon "pen-to-square" at bounding box center [890, 126] width 12 height 12
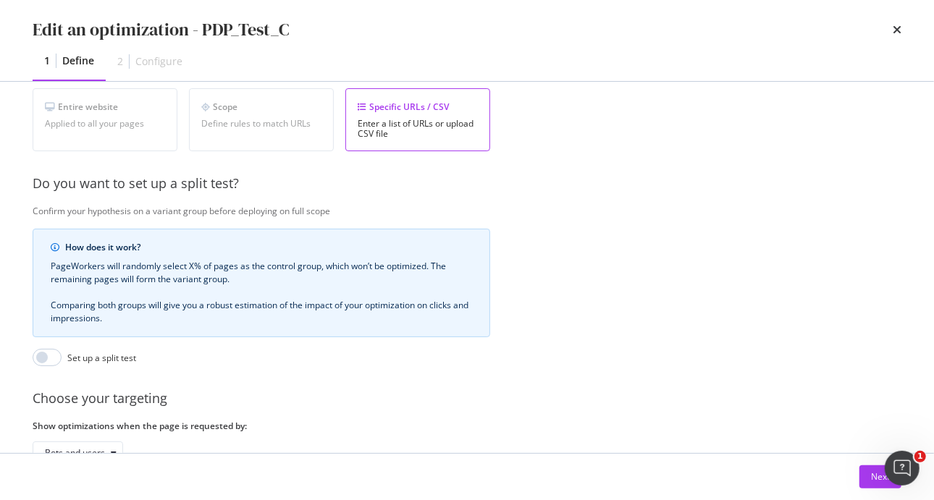
scroll to position [379, 0]
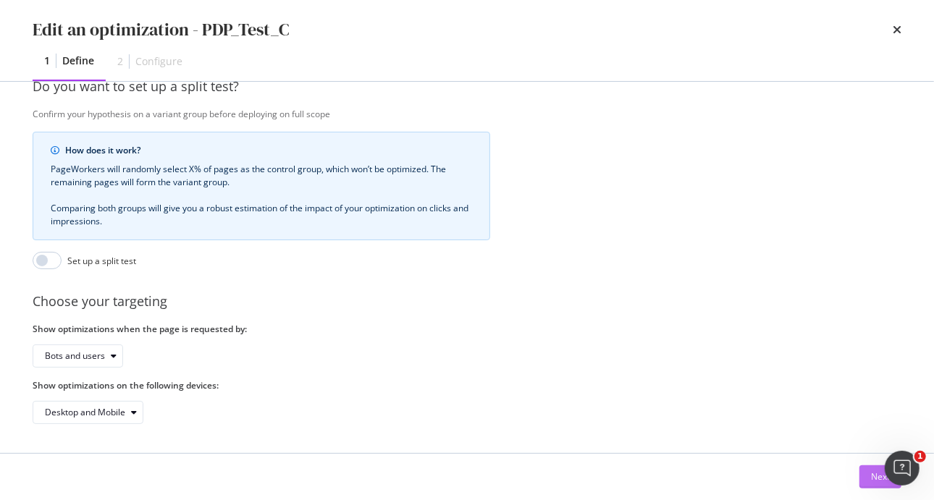
click at [867, 475] on button "Next" at bounding box center [880, 476] width 42 height 23
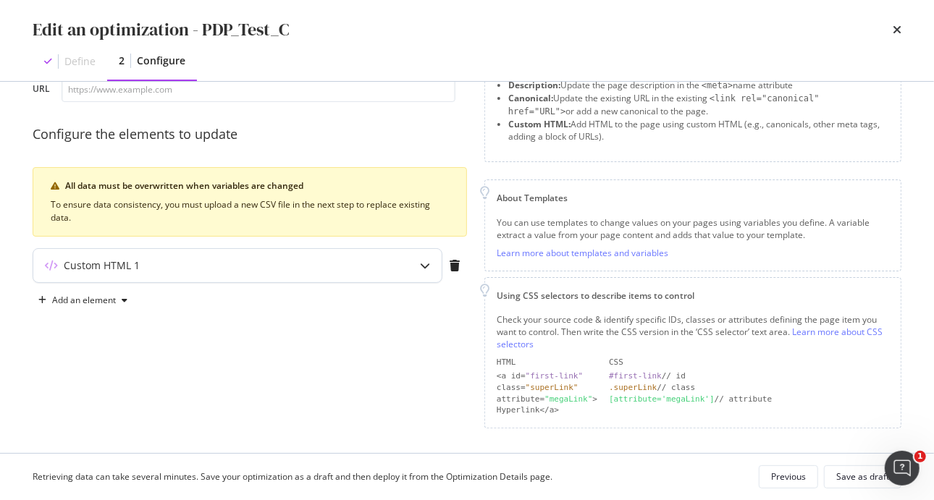
click at [423, 263] on icon "modal" at bounding box center [425, 266] width 10 height 10
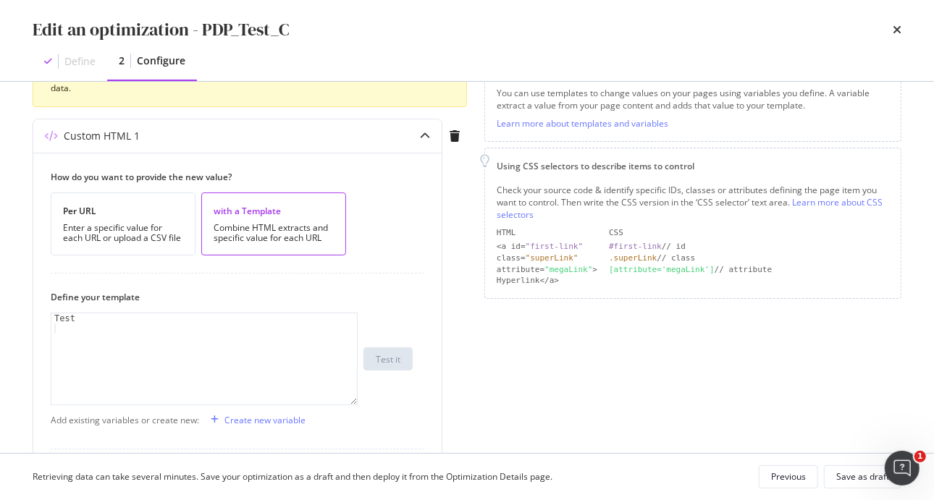
scroll to position [345, 0]
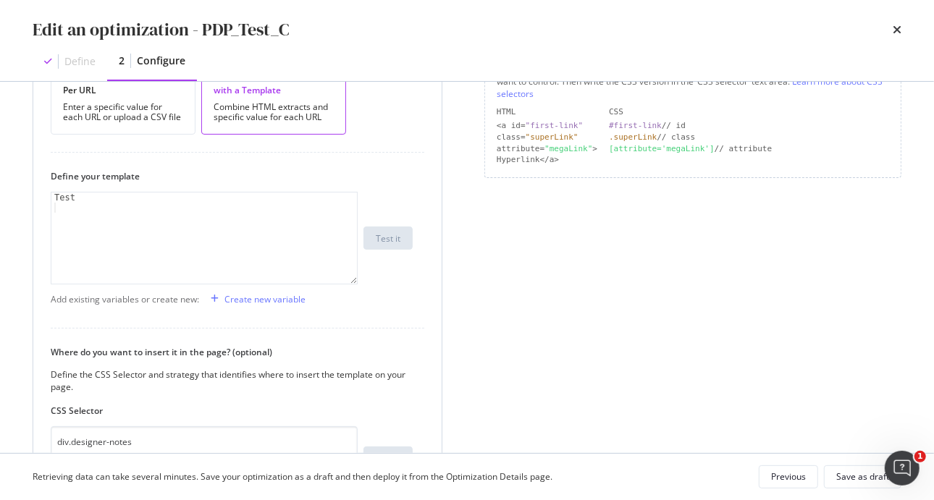
click at [177, 216] on div "Test" at bounding box center [205, 249] width 308 height 112
type textarea "T"
click at [249, 298] on div "Create new variable" at bounding box center [264, 299] width 81 height 12
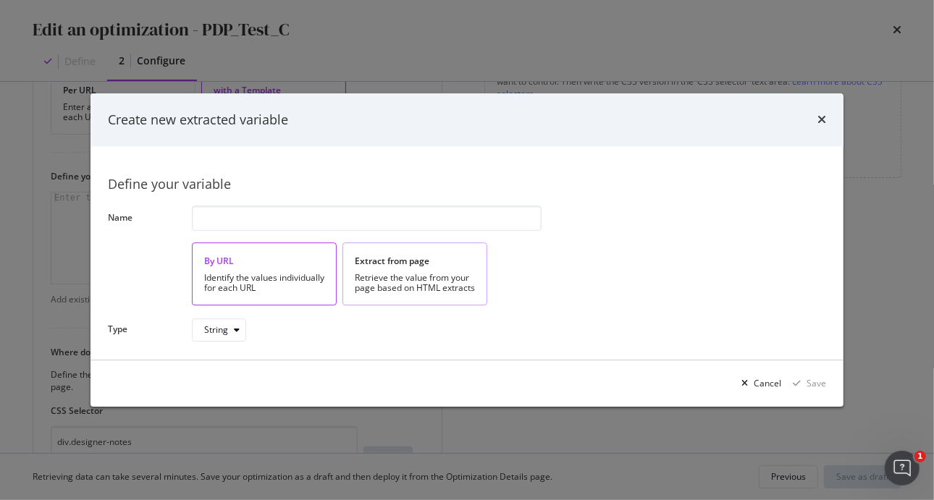
click at [421, 267] on div "Extract from page" at bounding box center [415, 261] width 120 height 12
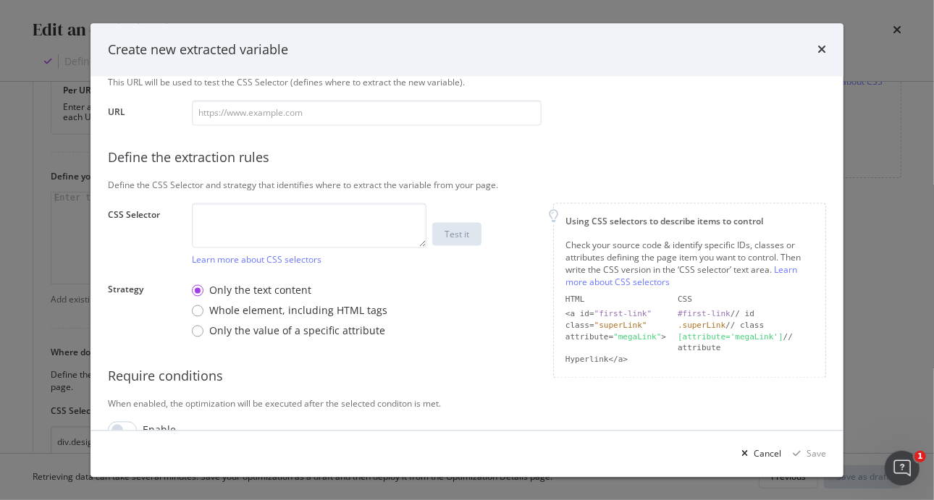
scroll to position [237, 0]
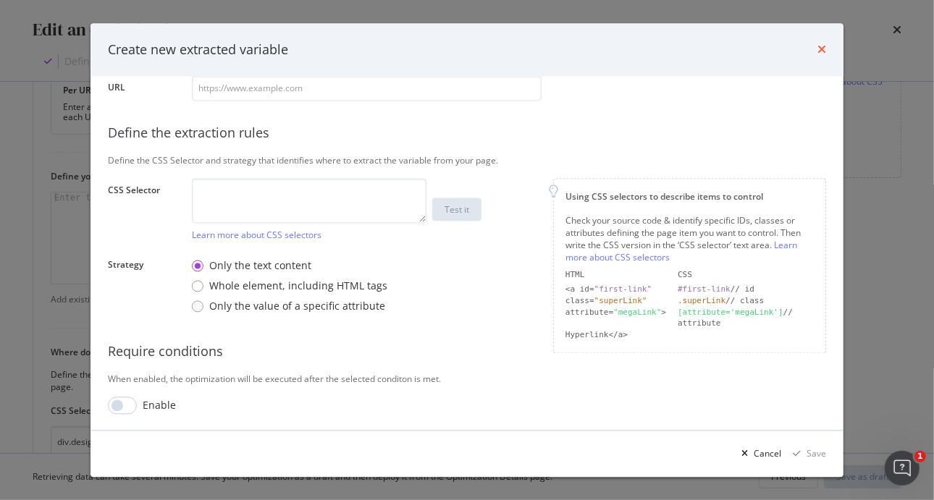
click at [825, 51] on icon "times" at bounding box center [821, 50] width 9 height 12
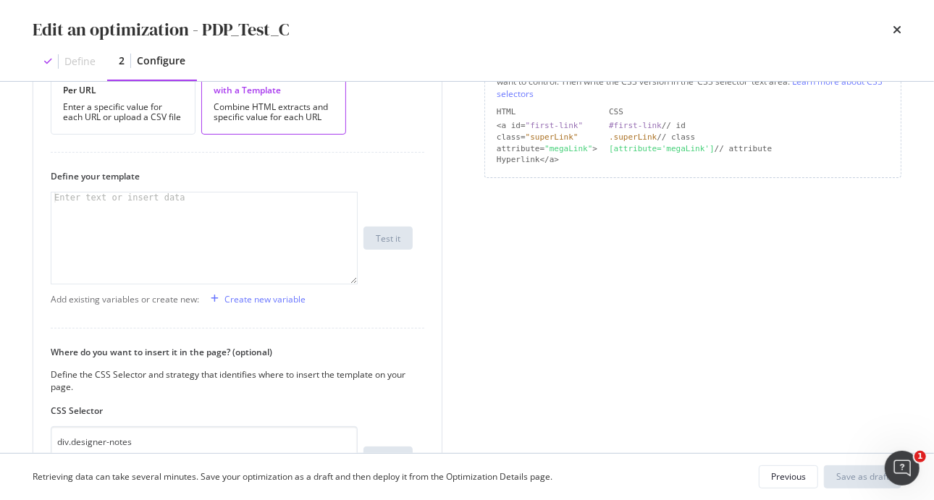
scroll to position [0, 0]
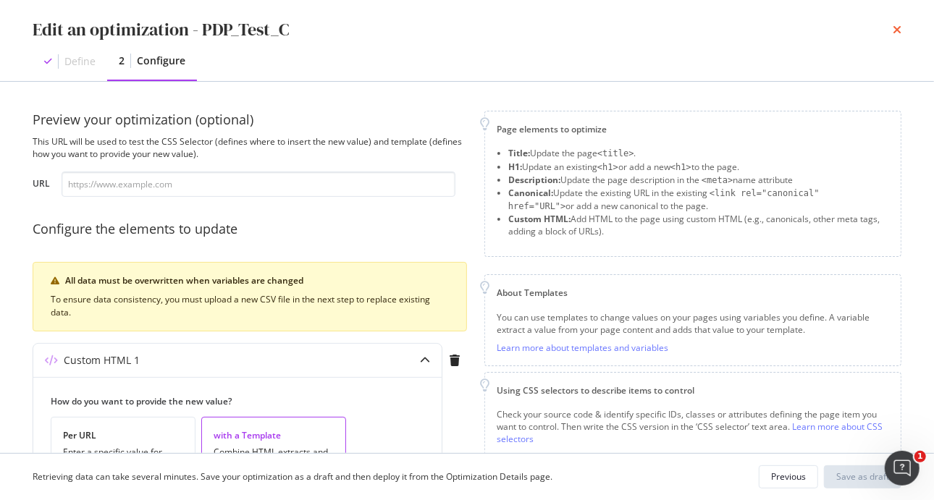
click at [896, 28] on icon "times" at bounding box center [897, 30] width 9 height 12
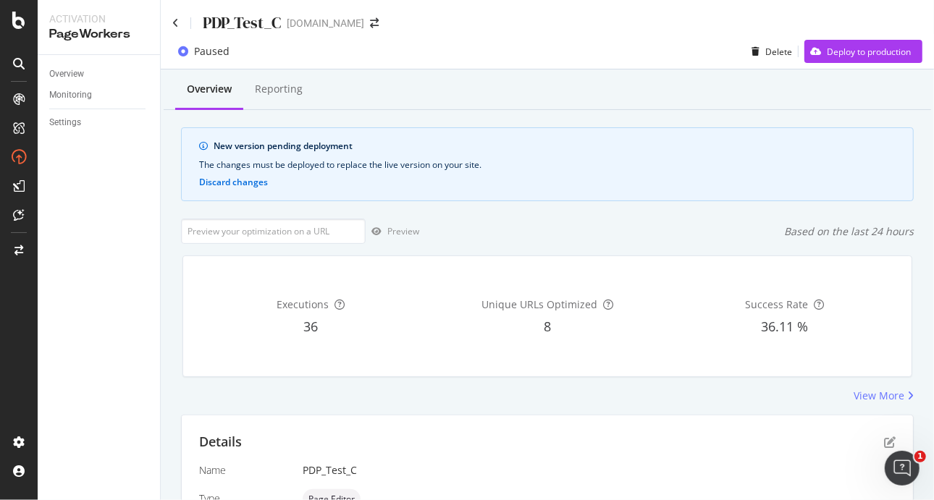
click at [172, 17] on div "PDP_Test_C" at bounding box center [226, 23] width 109 height 22
click at [177, 25] on icon at bounding box center [175, 23] width 7 height 10
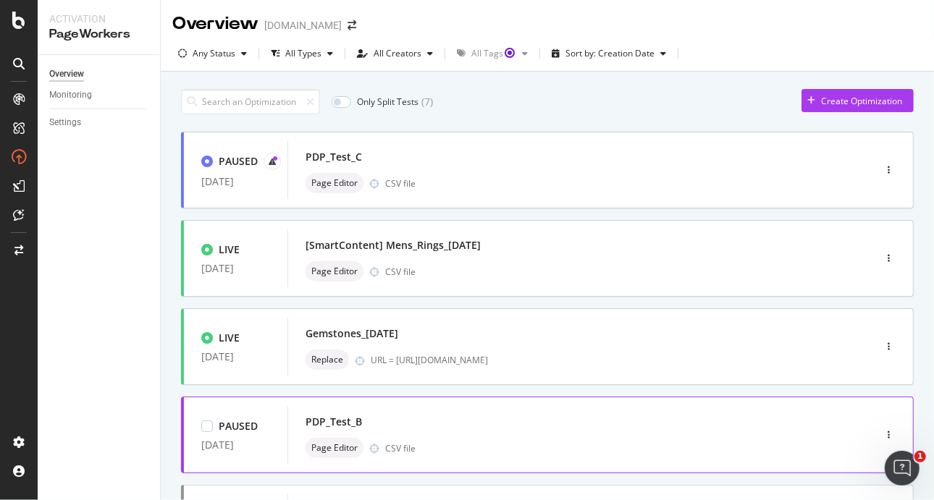
click at [695, 421] on div "PDP_Test_B" at bounding box center [558, 422] width 507 height 20
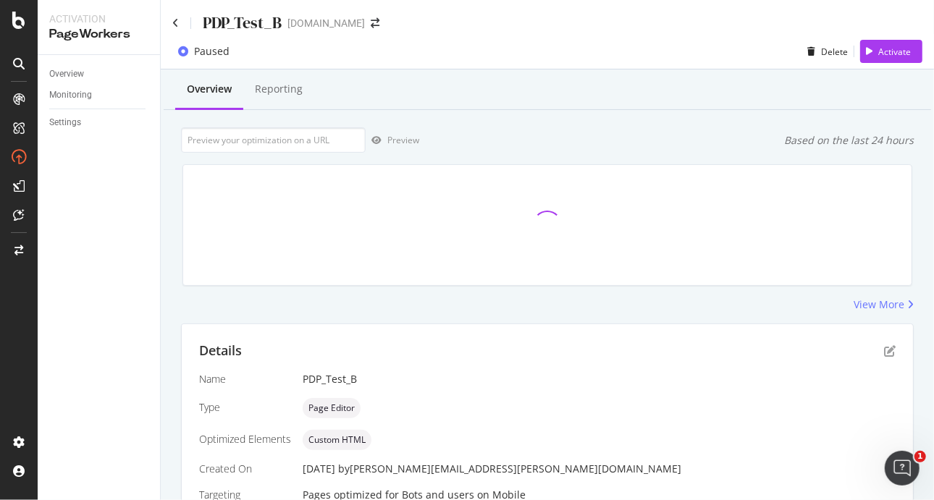
scroll to position [322, 0]
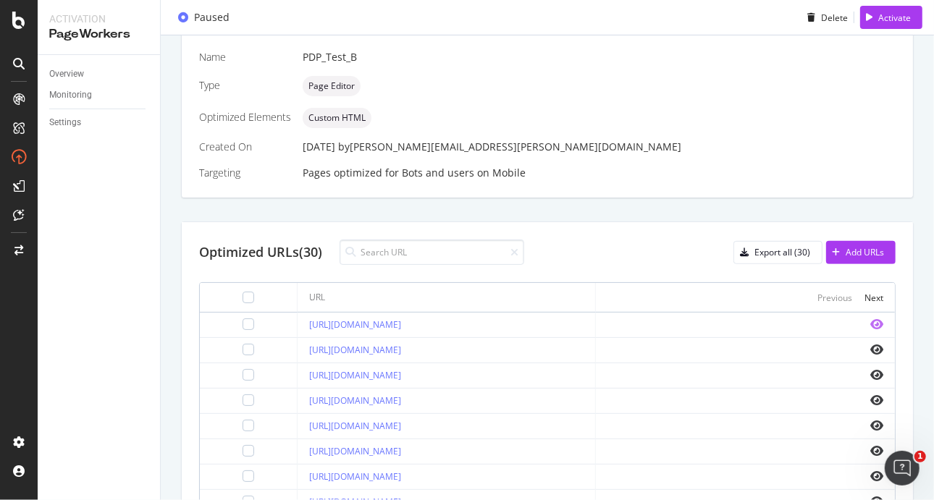
click at [870, 318] on icon "eye" at bounding box center [876, 324] width 13 height 12
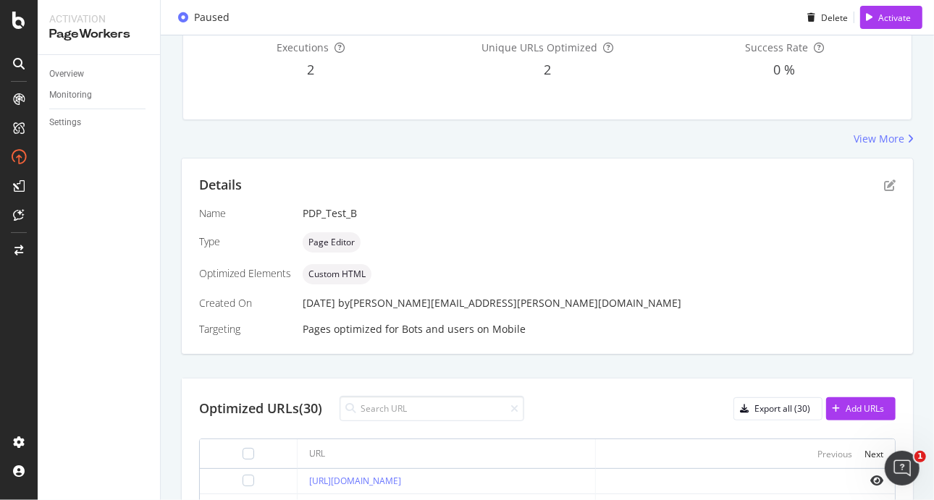
scroll to position [166, 0]
click at [884, 187] on icon "pen-to-square" at bounding box center [890, 185] width 12 height 12
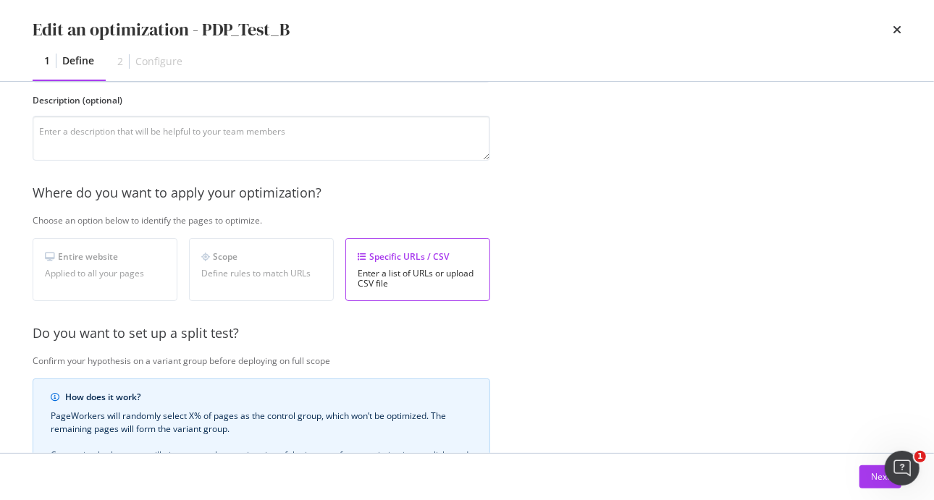
scroll to position [379, 0]
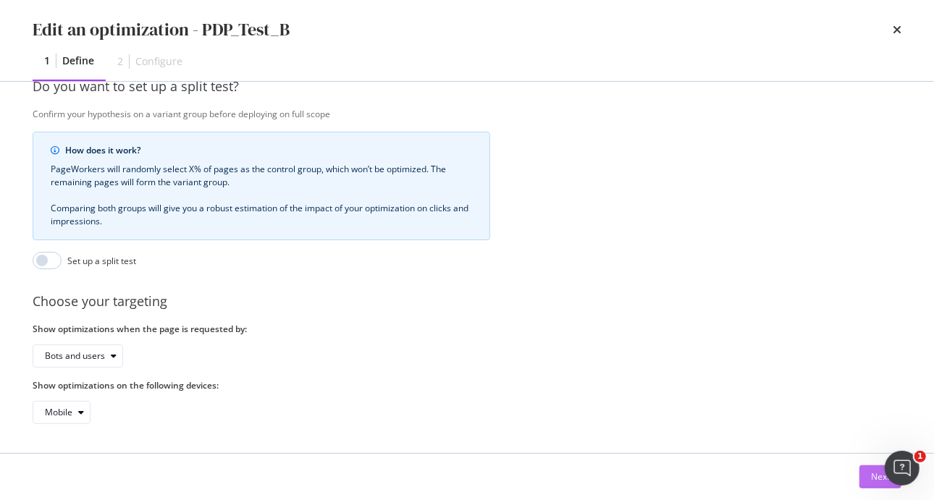
click at [866, 470] on button "Next" at bounding box center [880, 476] width 42 height 23
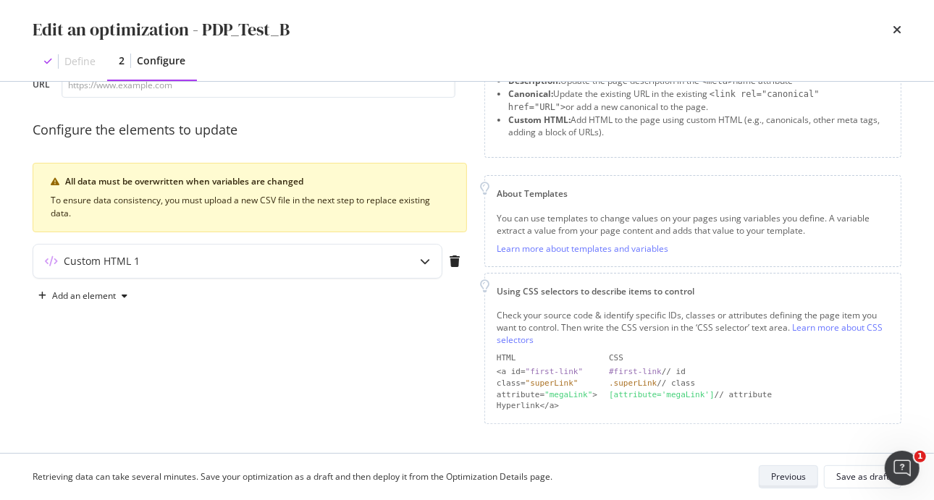
scroll to position [95, 0]
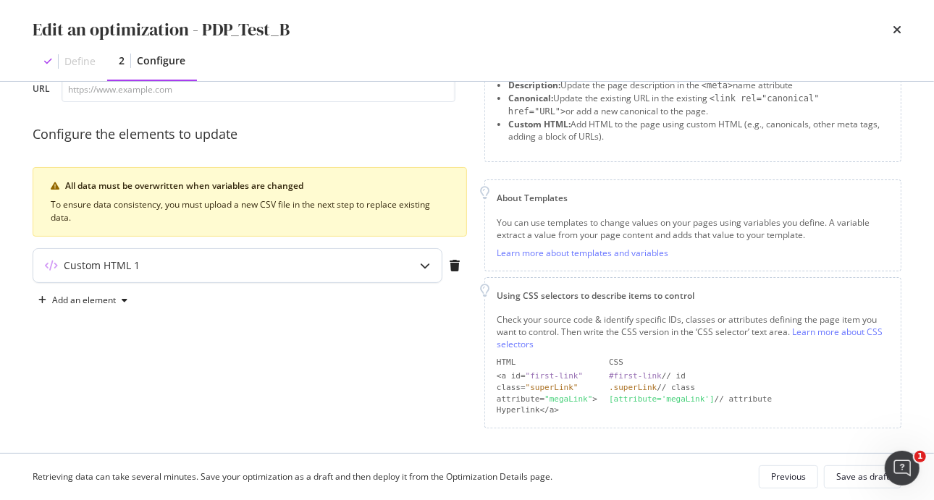
click at [423, 257] on div "modal" at bounding box center [424, 265] width 33 height 33
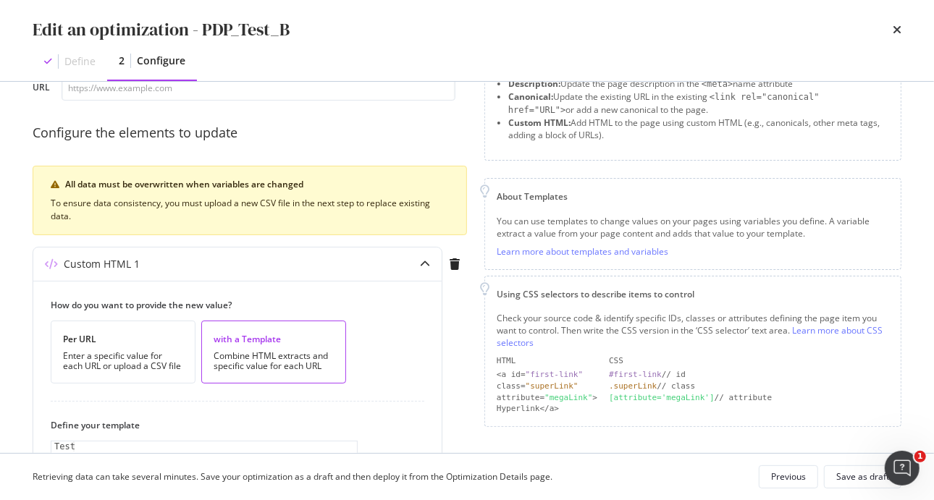
scroll to position [0, 0]
